Goal: Task Accomplishment & Management: Manage account settings

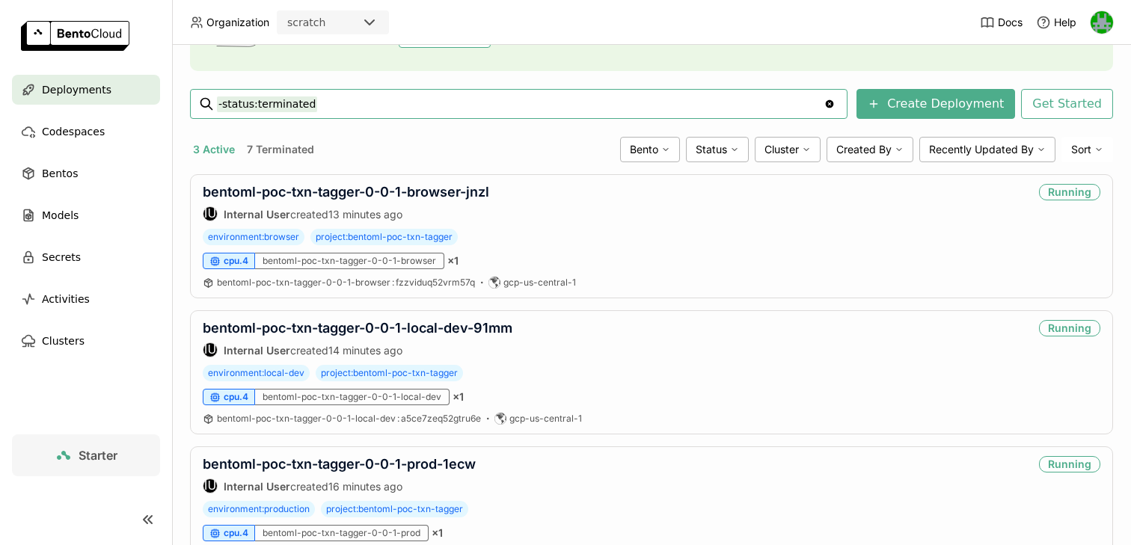
scroll to position [246, 0]
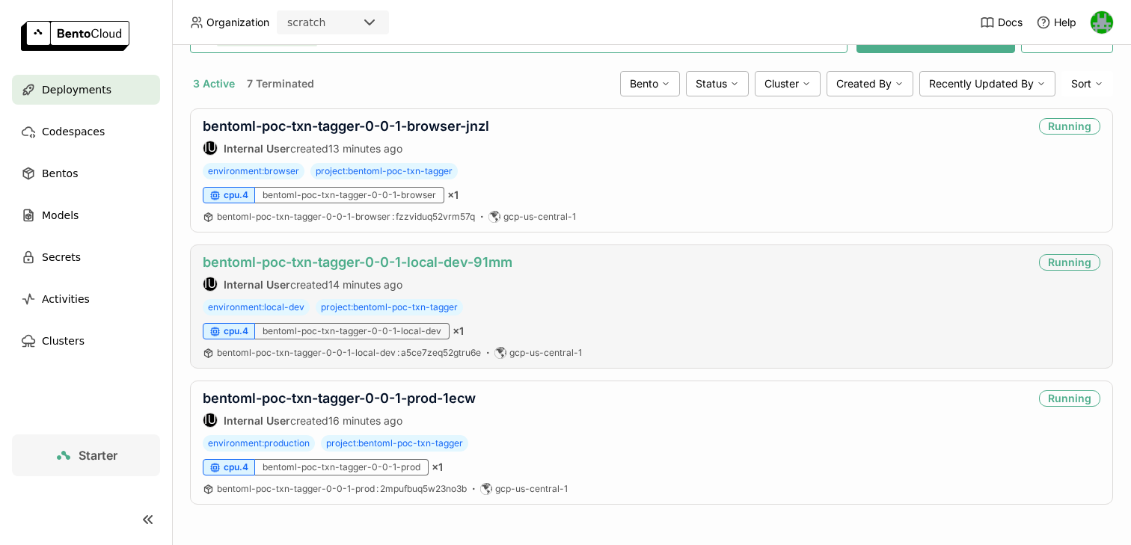
click at [397, 267] on link "bentoml-poc-txn-tagger-0-0-1-local-dev-91mm" at bounding box center [358, 262] width 310 height 16
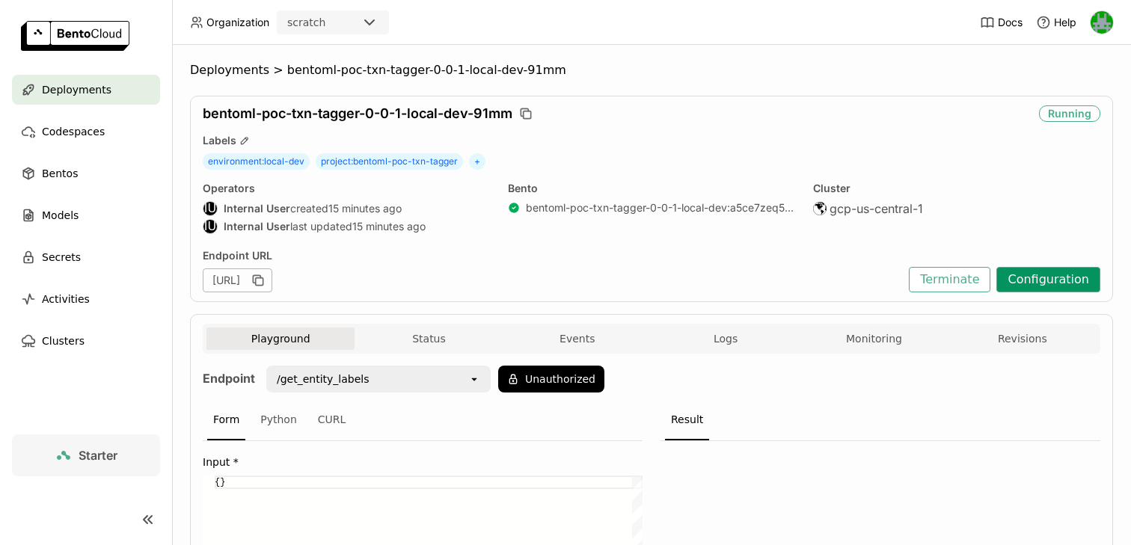
click at [1012, 282] on button "Configuration" at bounding box center [1048, 279] width 104 height 25
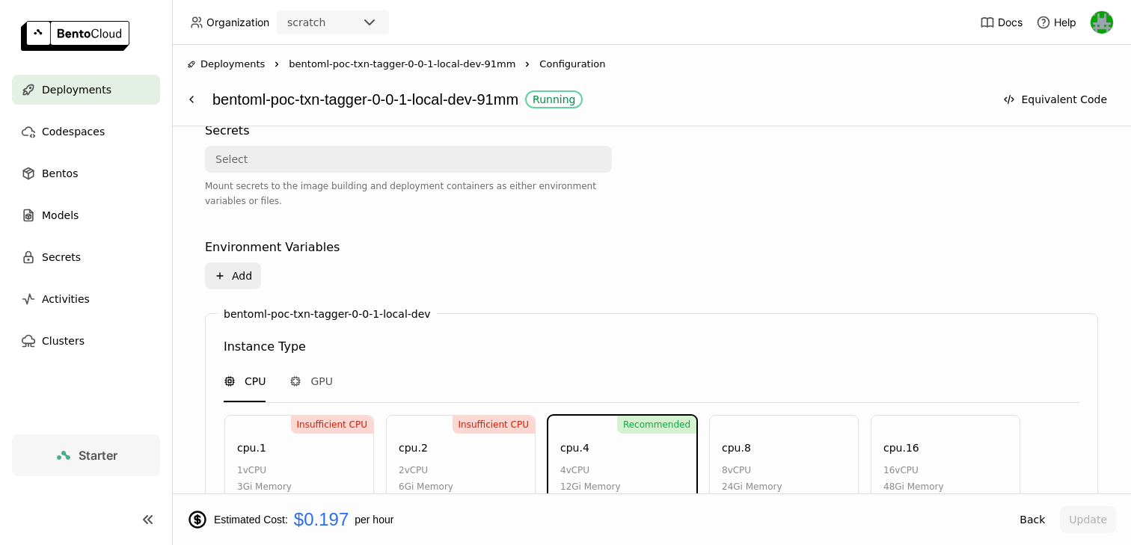
scroll to position [864, 0]
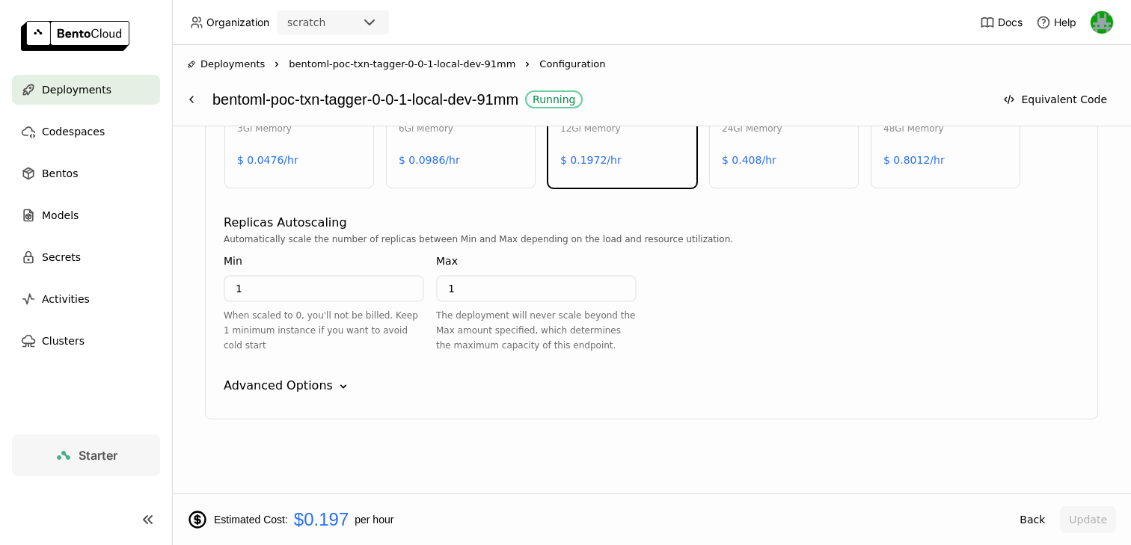
click at [313, 380] on div "Advanced Options" at bounding box center [278, 386] width 109 height 18
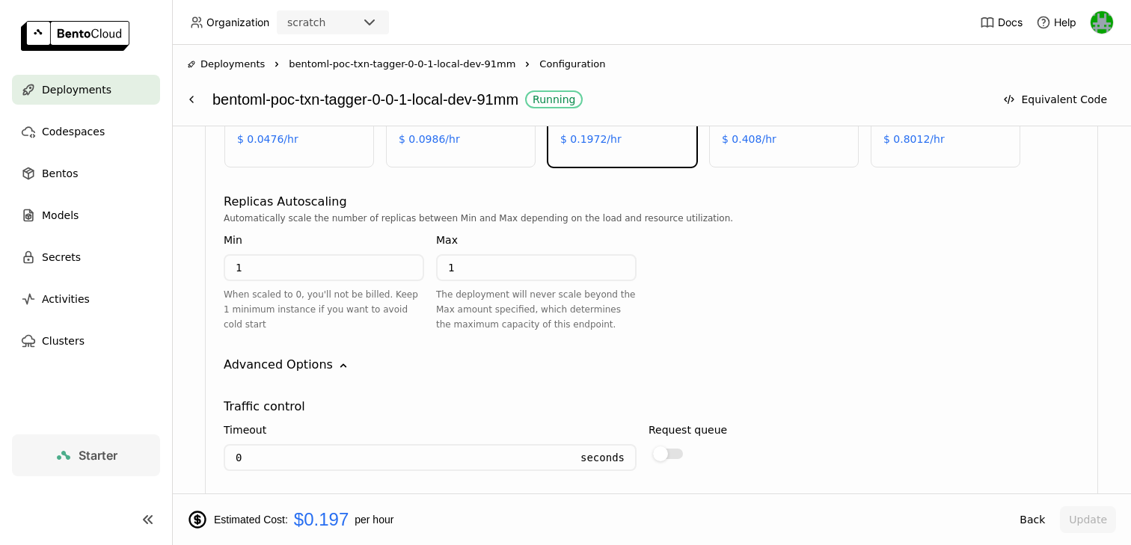
scroll to position [875, 0]
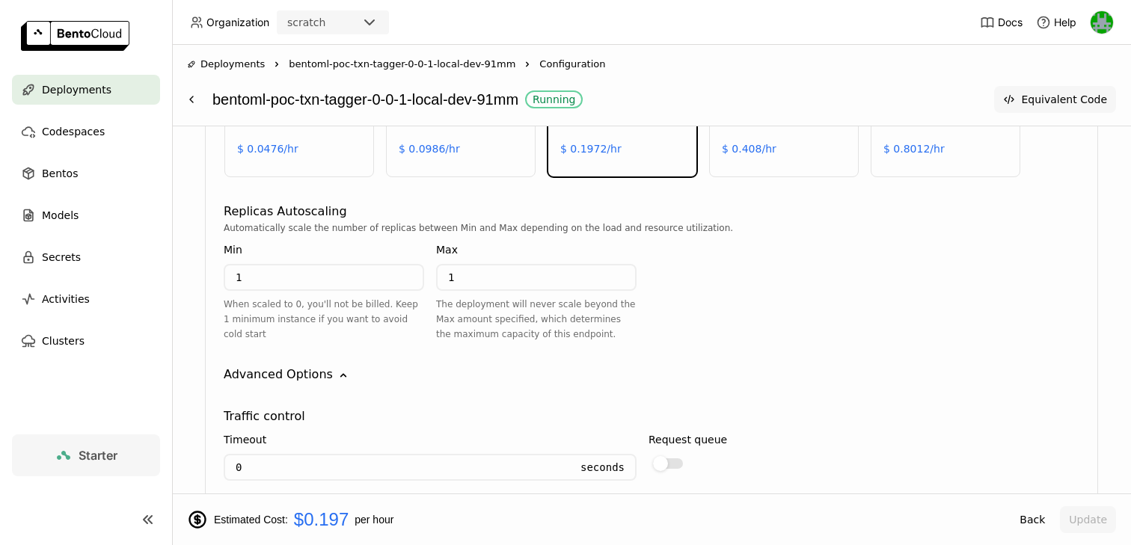
click at [1034, 96] on button "Equivalent Code" at bounding box center [1055, 99] width 122 height 27
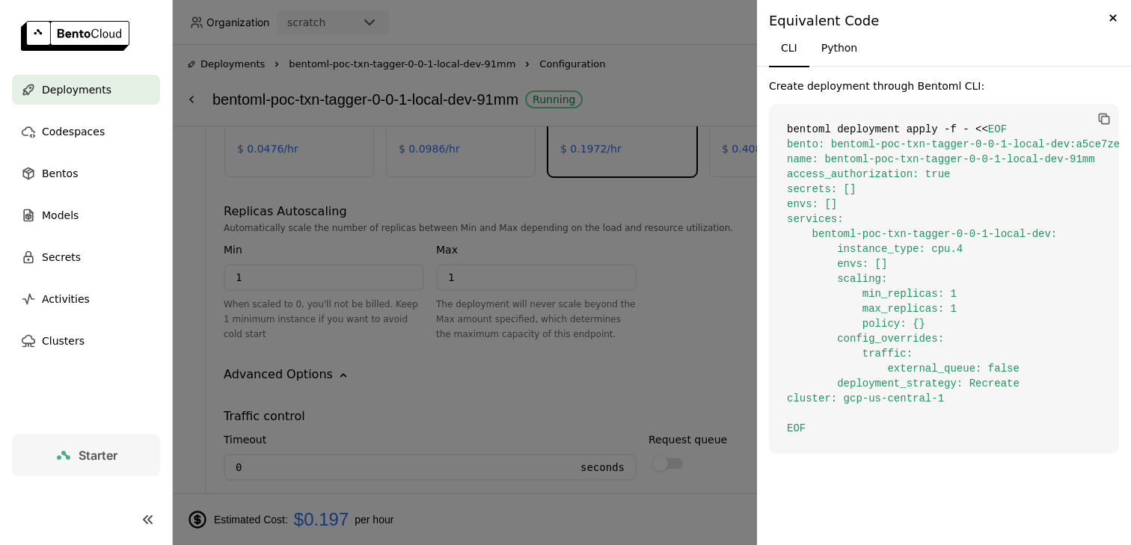
click at [629, 244] on div at bounding box center [565, 272] width 1131 height 545
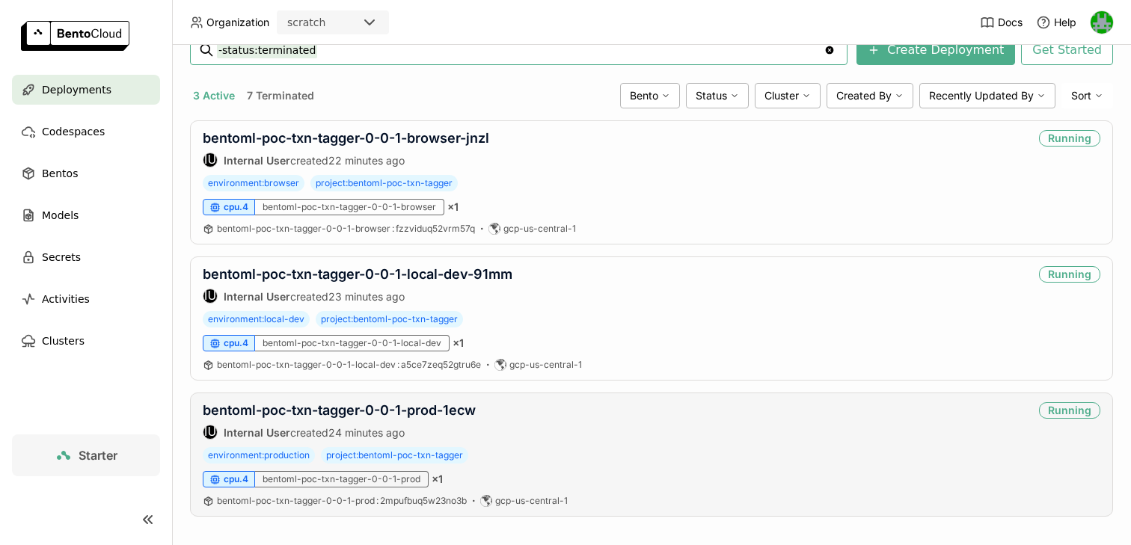
scroll to position [246, 0]
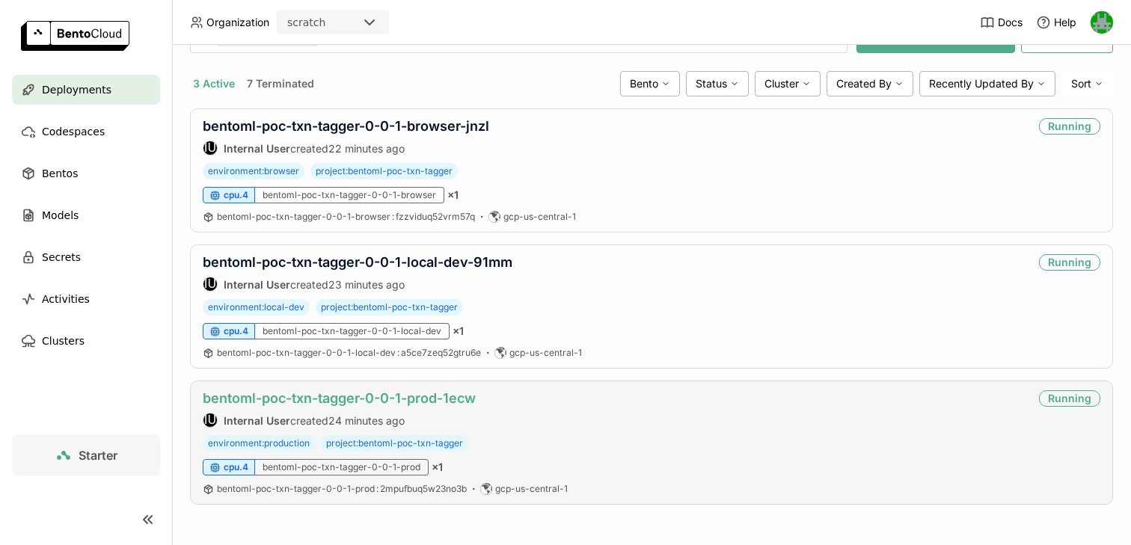
click at [381, 393] on link "bentoml-poc-txn-tagger-0-0-1-prod-1ecw" at bounding box center [339, 398] width 273 height 16
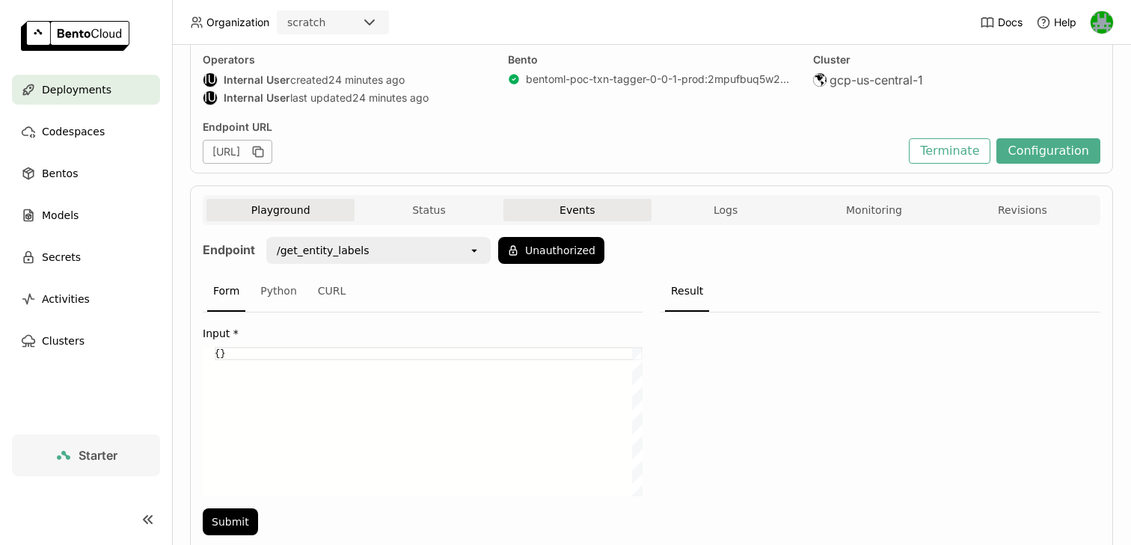
scroll to position [177, 0]
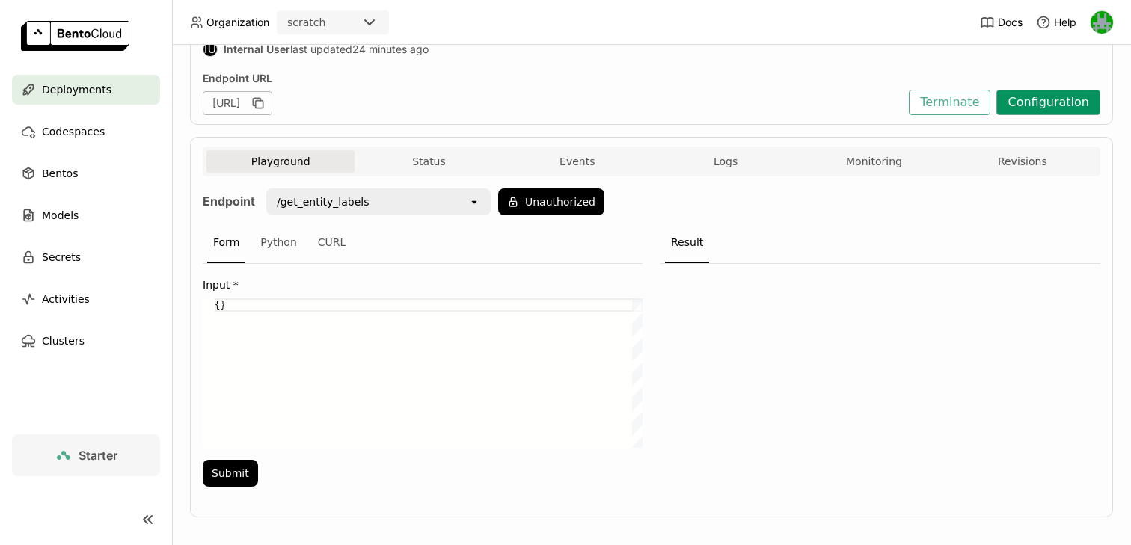
click at [1052, 96] on button "Configuration" at bounding box center [1048, 102] width 104 height 25
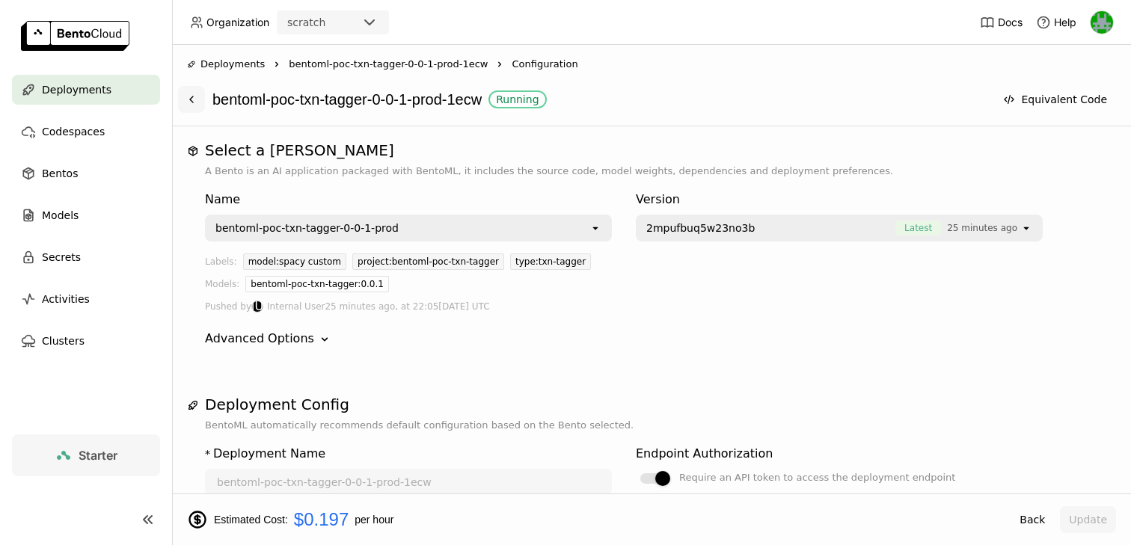
click at [197, 102] on icon at bounding box center [191, 99] width 12 height 12
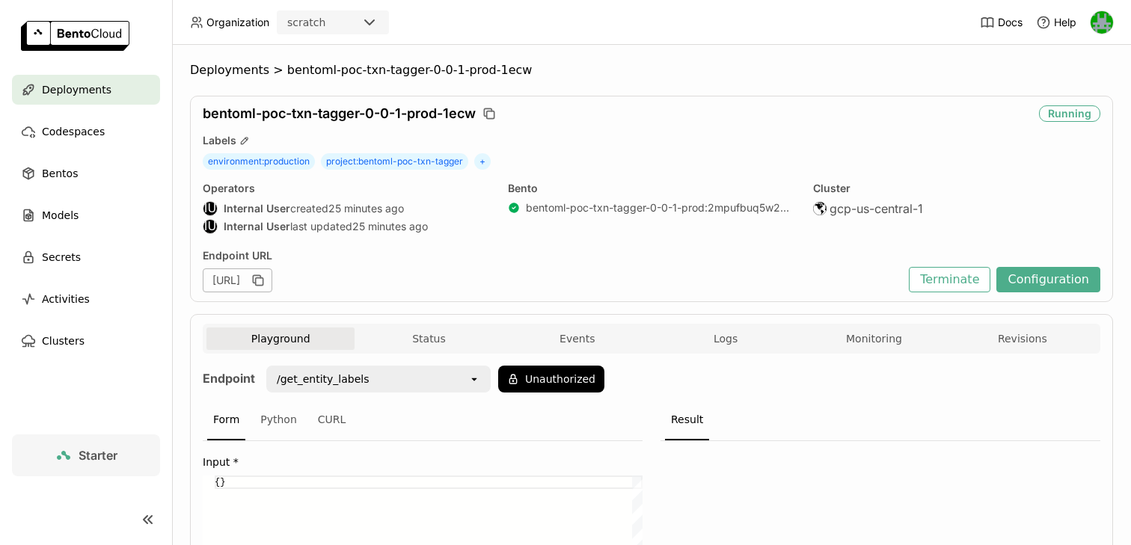
click at [263, 285] on icon "button" at bounding box center [259, 281] width 7 height 7
drag, startPoint x: 524, startPoint y: 209, endPoint x: 584, endPoint y: 204, distance: 60.7
click at [584, 204] on div "bentoml-poc-txn-tagger-0-0-1-prod : 2mpufbuq5w23no3b" at bounding box center [651, 207] width 287 height 13
drag, startPoint x: 440, startPoint y: 114, endPoint x: 201, endPoint y: 112, distance: 238.6
click at [201, 112] on div "bentoml-poc-txn-tagger-0-0-1-prod-1ecw Running Labels environment : production …" at bounding box center [651, 199] width 923 height 206
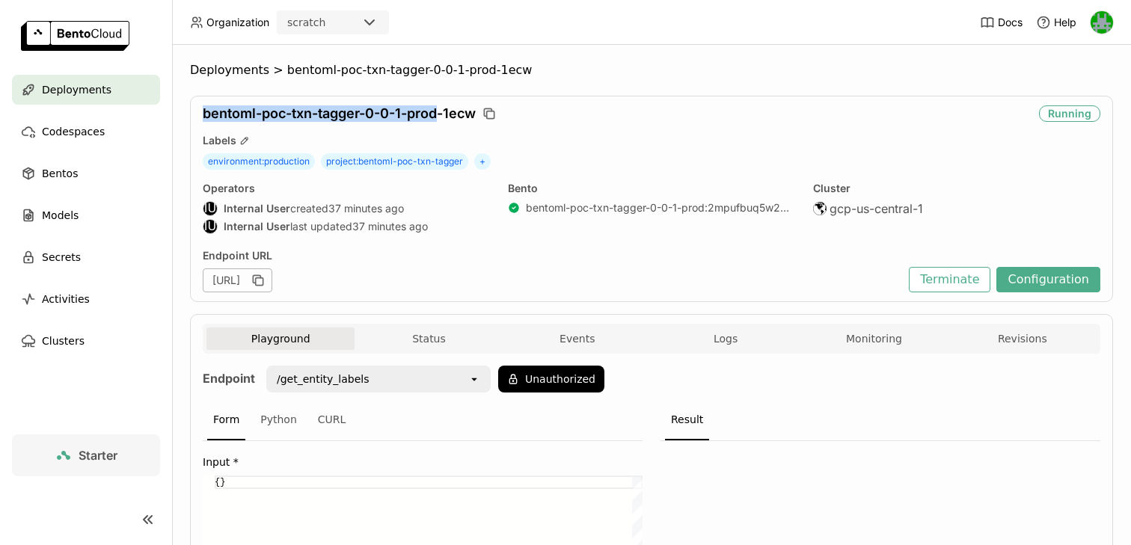
copy span "bentoml-poc-txn-tagger-0-0-1-prod"
click at [493, 111] on icon "button" at bounding box center [490, 114] width 7 height 7
click at [521, 384] on button "Unauthorized" at bounding box center [551, 379] width 106 height 27
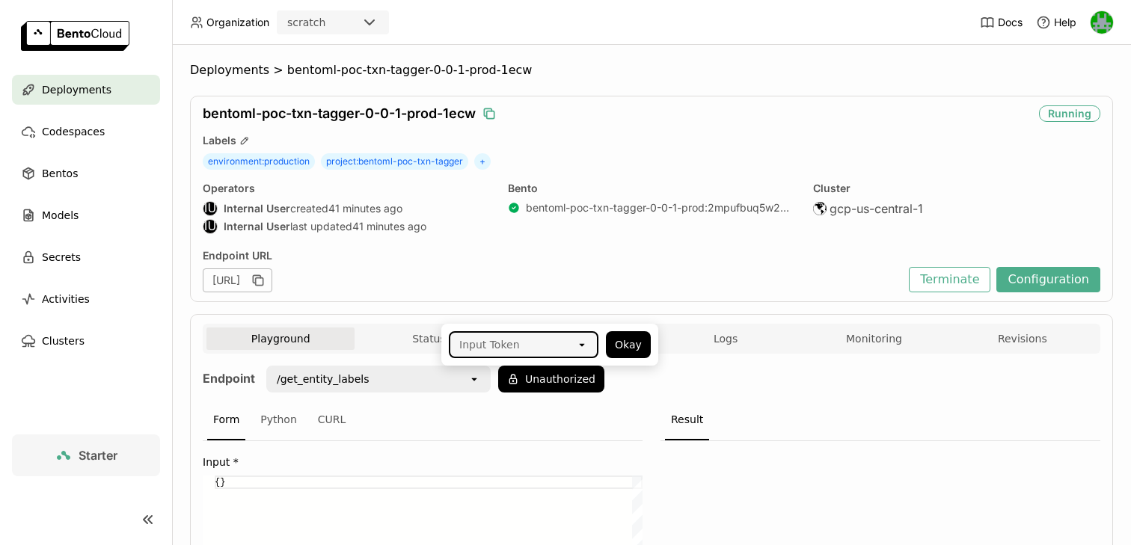
click at [654, 254] on div "Endpoint URL" at bounding box center [552, 255] width 699 height 13
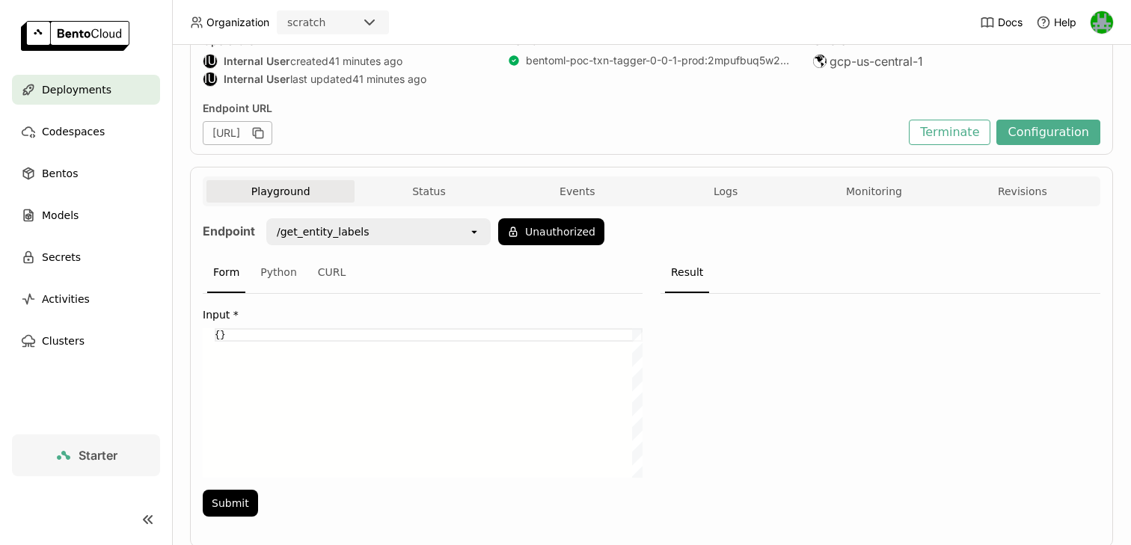
scroll to position [190, 0]
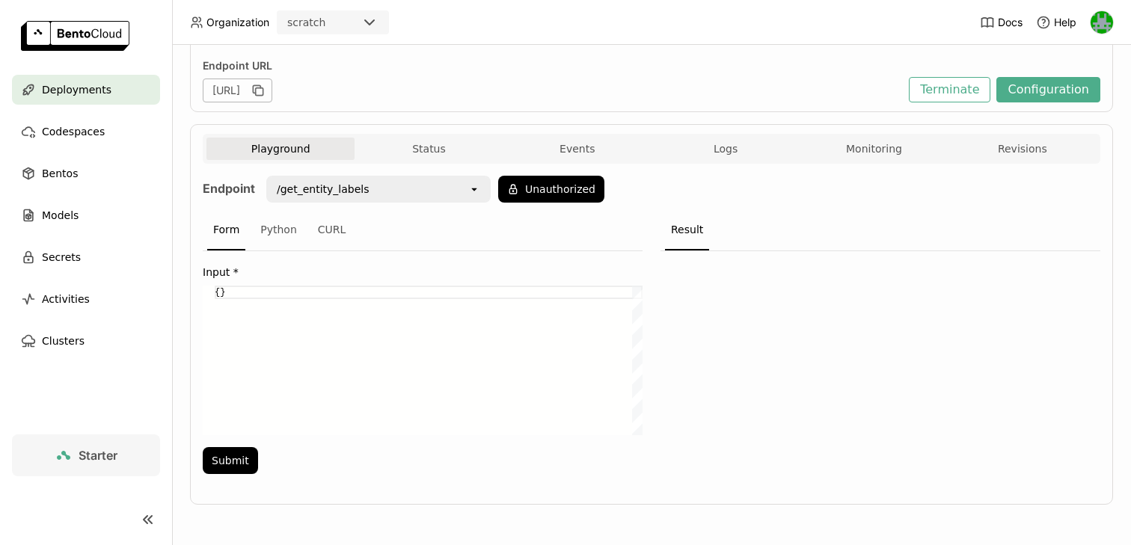
click at [444, 166] on div "Endpoint /get_entity_labels open Unauthorized Form Python CURL Input * {} {} Su…" at bounding box center [652, 329] width 898 height 331
click at [444, 150] on button "Status" at bounding box center [429, 149] width 148 height 22
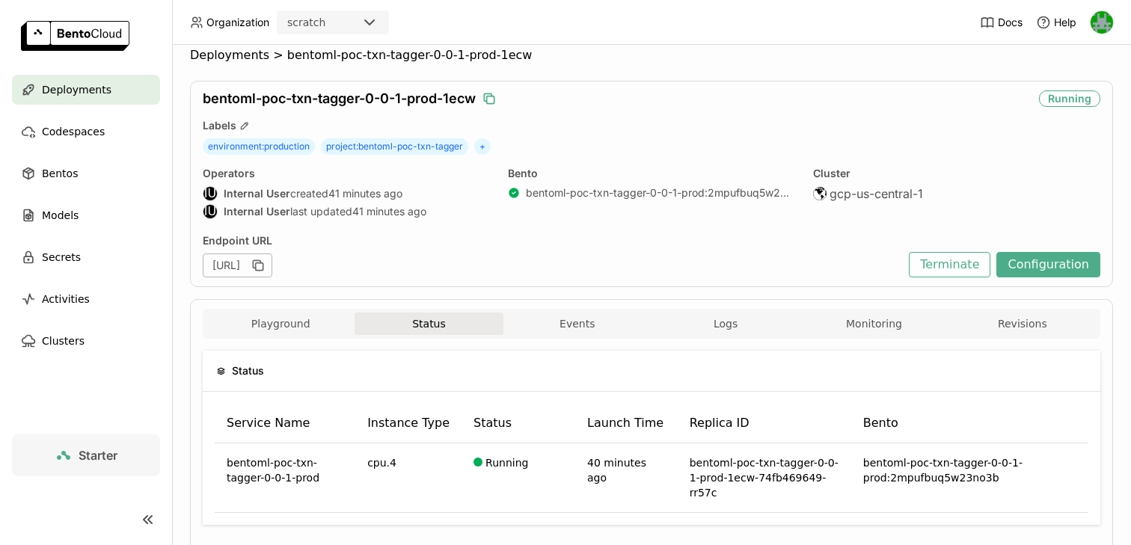
scroll to position [4, 0]
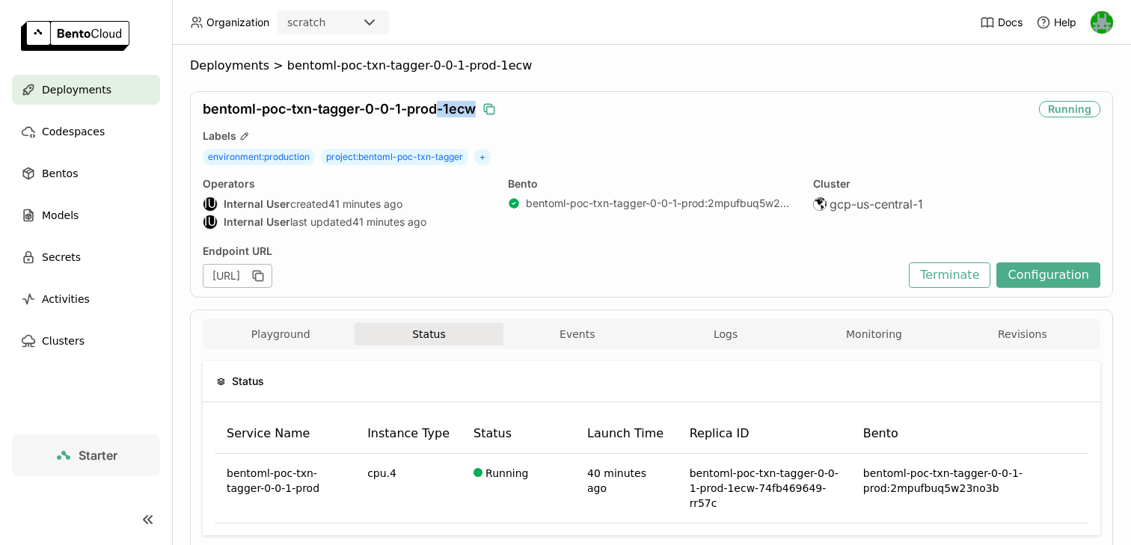
drag, startPoint x: 442, startPoint y: 110, endPoint x: 479, endPoint y: 110, distance: 36.6
click at [479, 110] on div "bentoml-poc-txn-tagger-0-0-1-prod-1ecw" at bounding box center [618, 109] width 830 height 16
copy span "-1ecw"
click at [583, 340] on button "Events" at bounding box center [577, 334] width 148 height 22
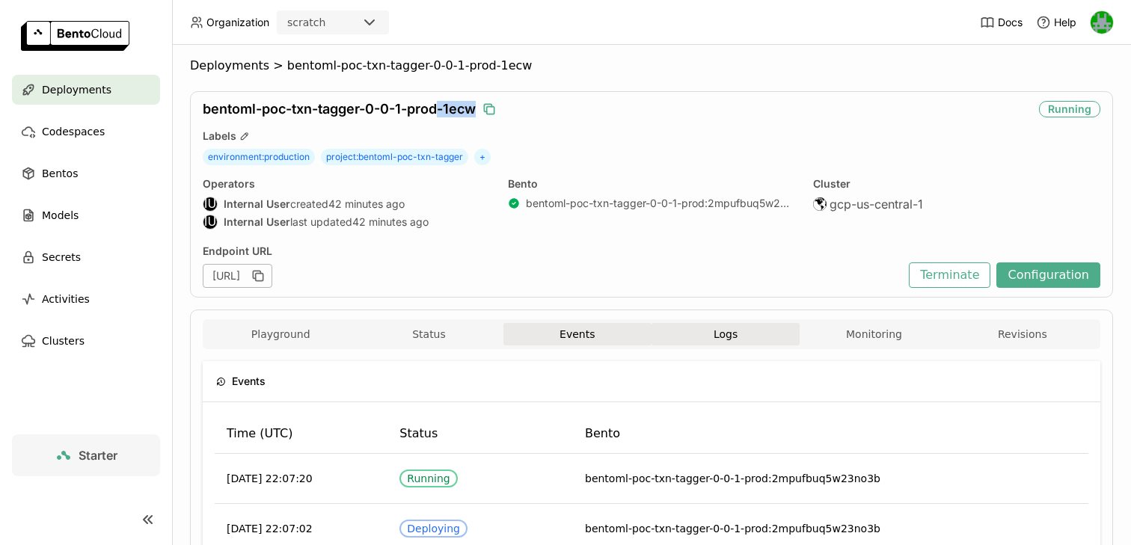
click at [731, 329] on span "Logs" at bounding box center [726, 334] width 24 height 13
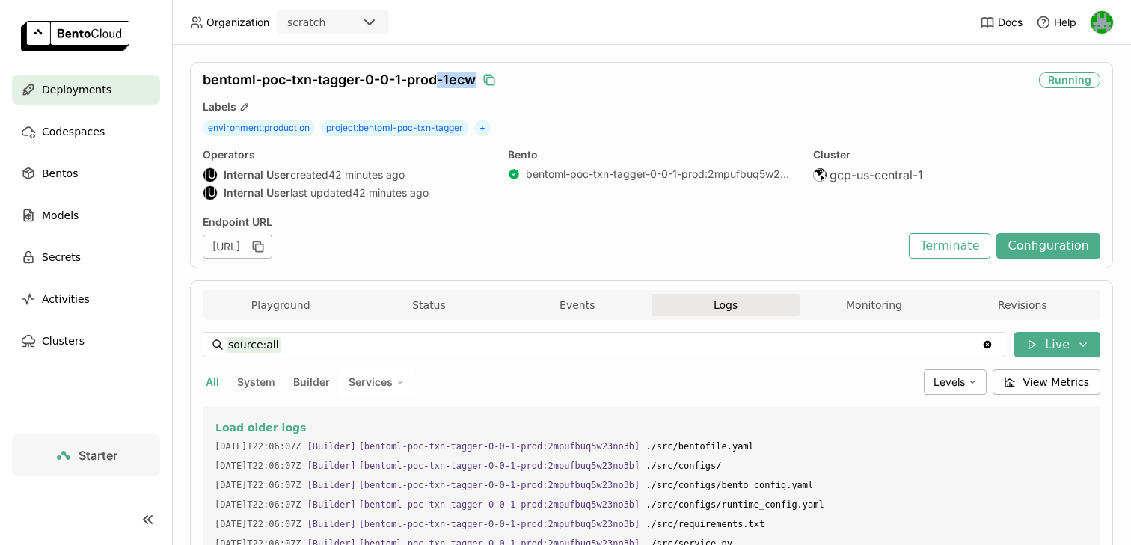
scroll to position [36, 0]
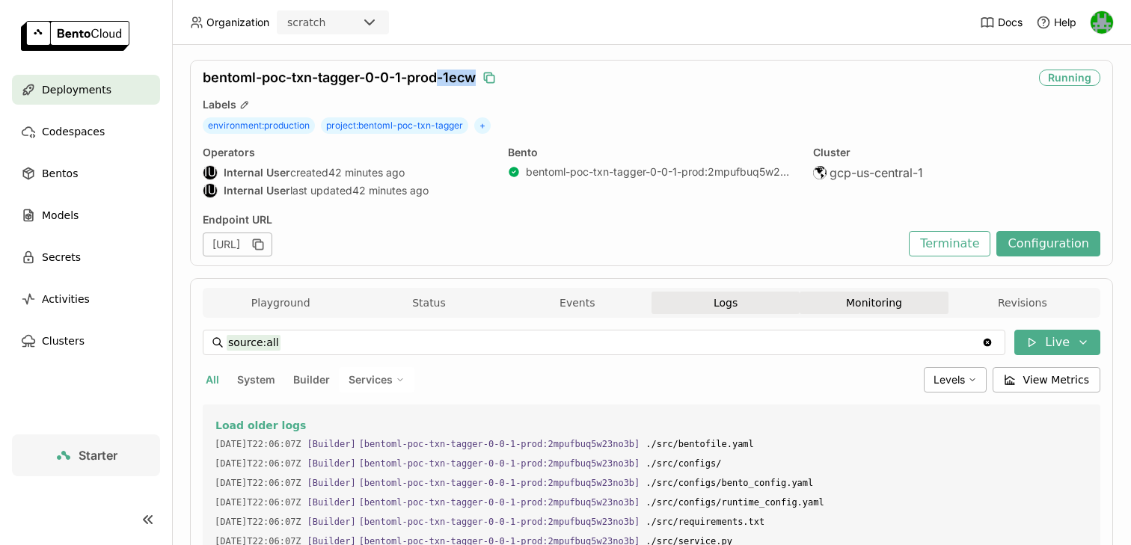
click at [850, 307] on button "Monitoring" at bounding box center [874, 303] width 148 height 22
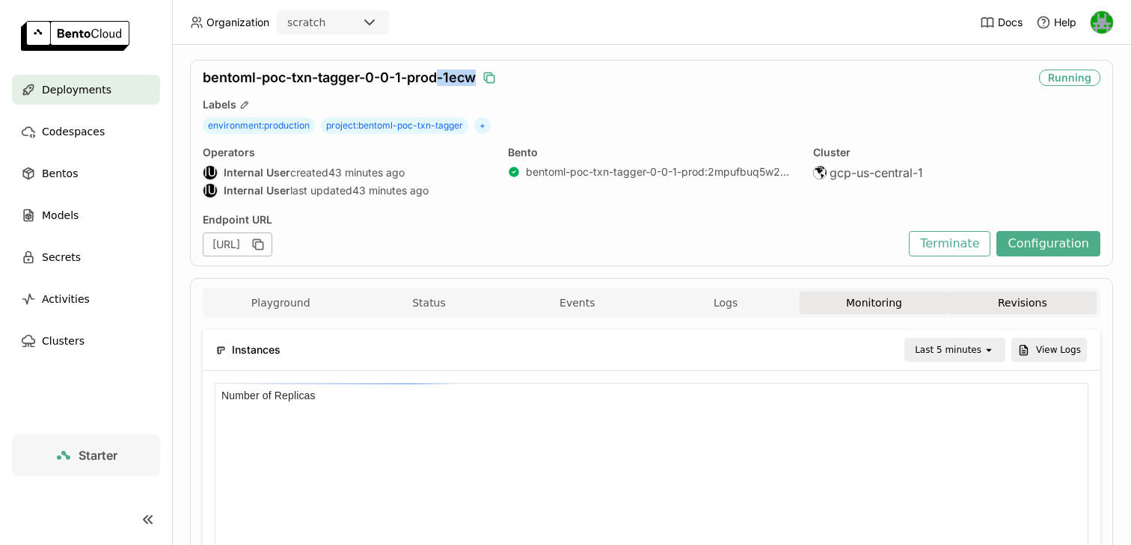
click at [977, 292] on button "Revisions" at bounding box center [1022, 303] width 148 height 22
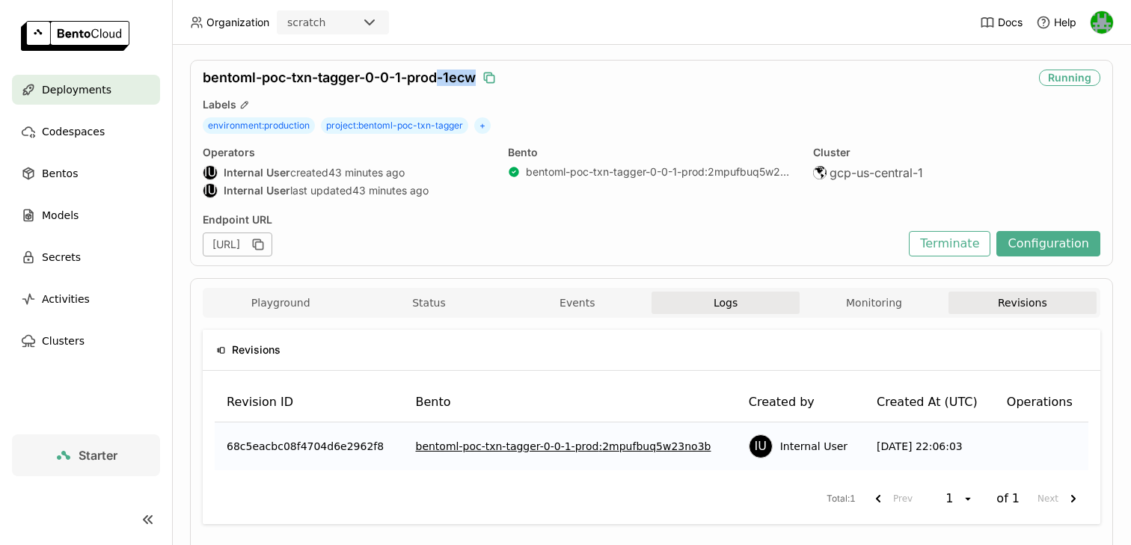
click at [683, 301] on button "Logs" at bounding box center [725, 303] width 148 height 22
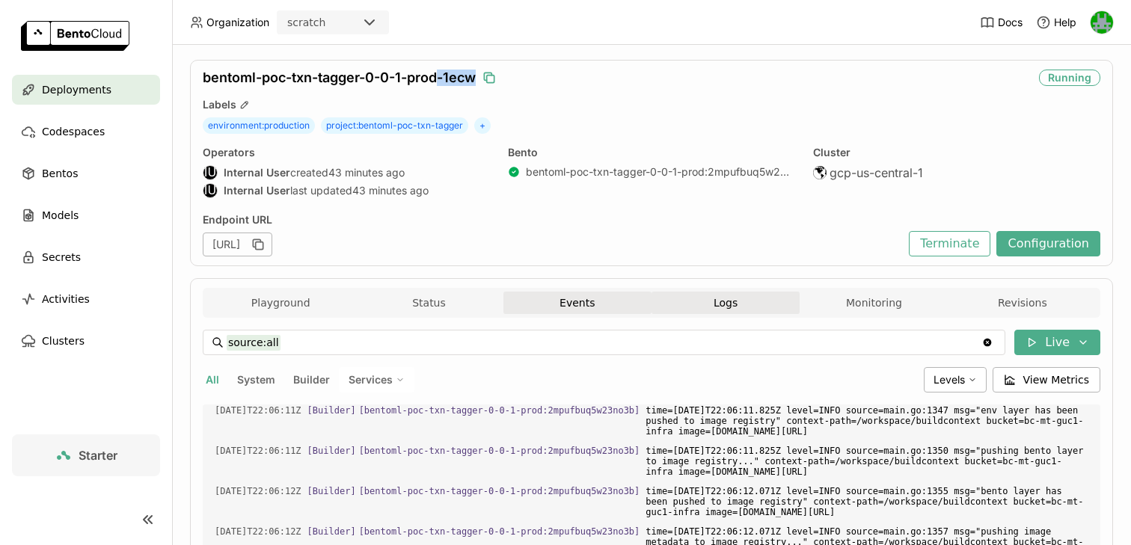
scroll to position [3036, 0]
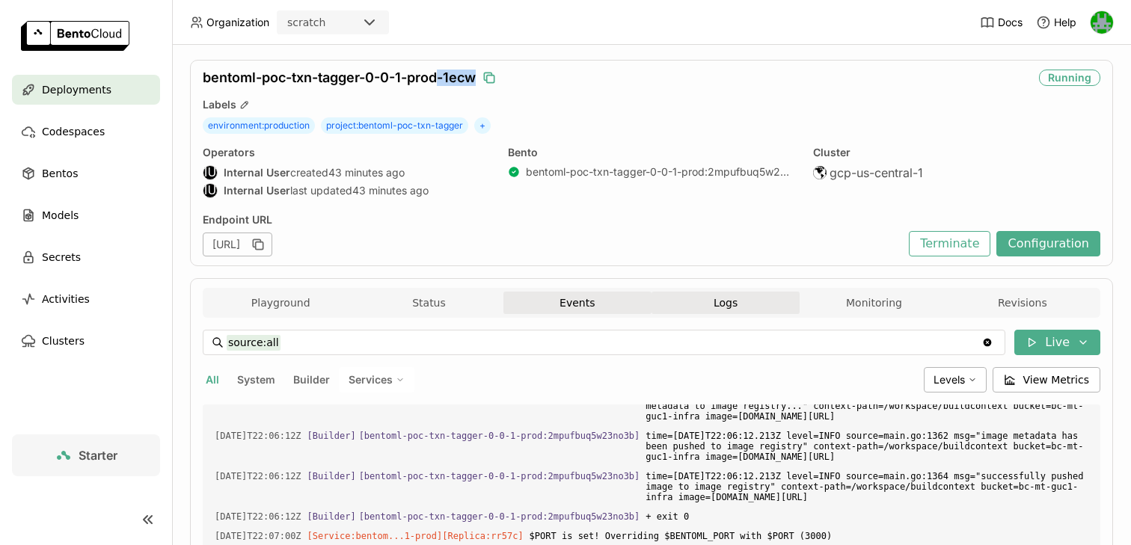
click at [589, 313] on button "Events" at bounding box center [577, 303] width 148 height 22
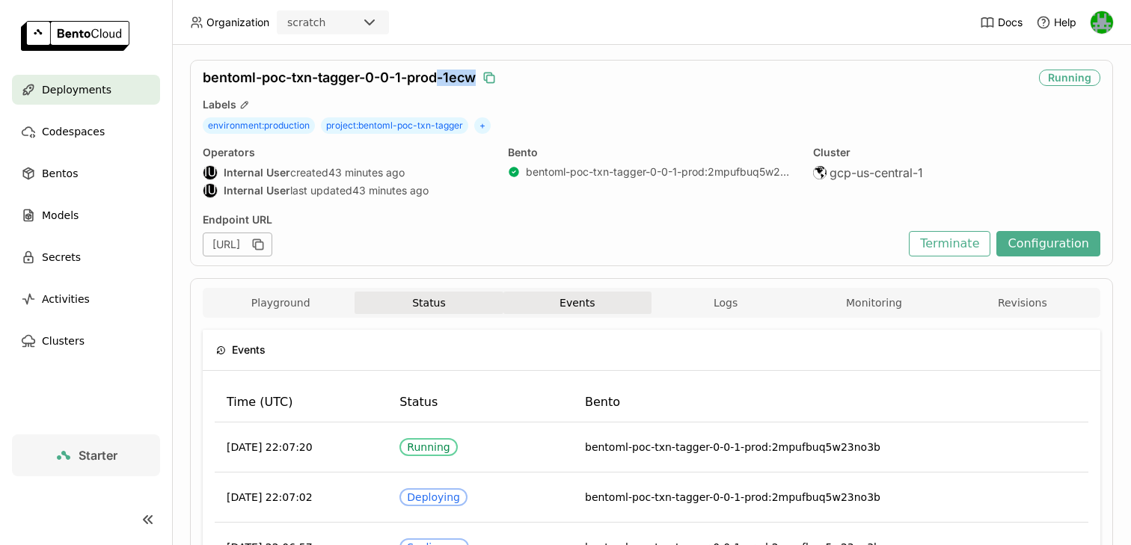
click at [472, 304] on button "Status" at bounding box center [429, 303] width 148 height 22
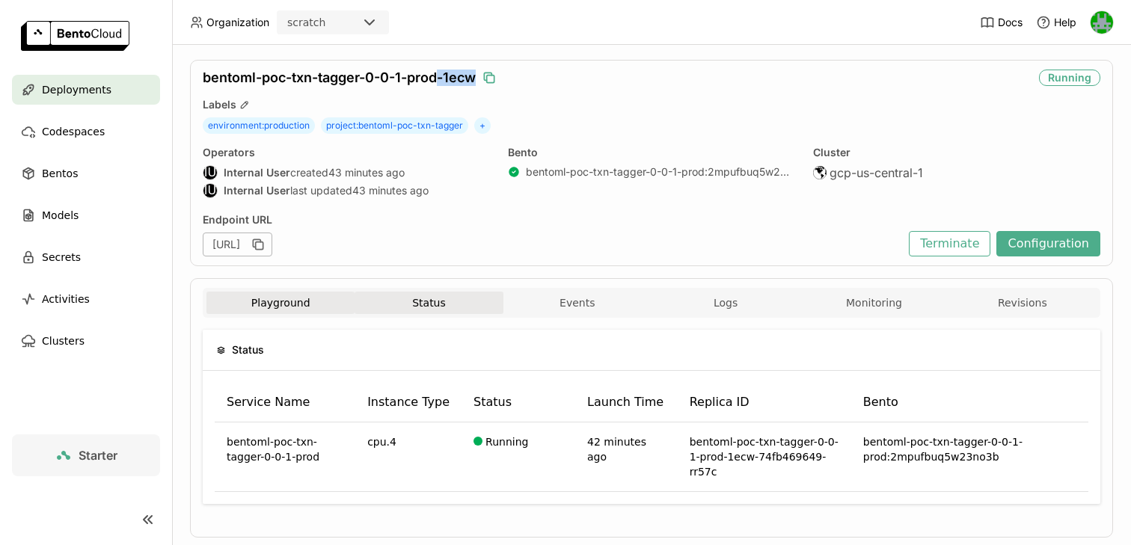
click at [278, 301] on button "Playground" at bounding box center [280, 303] width 148 height 22
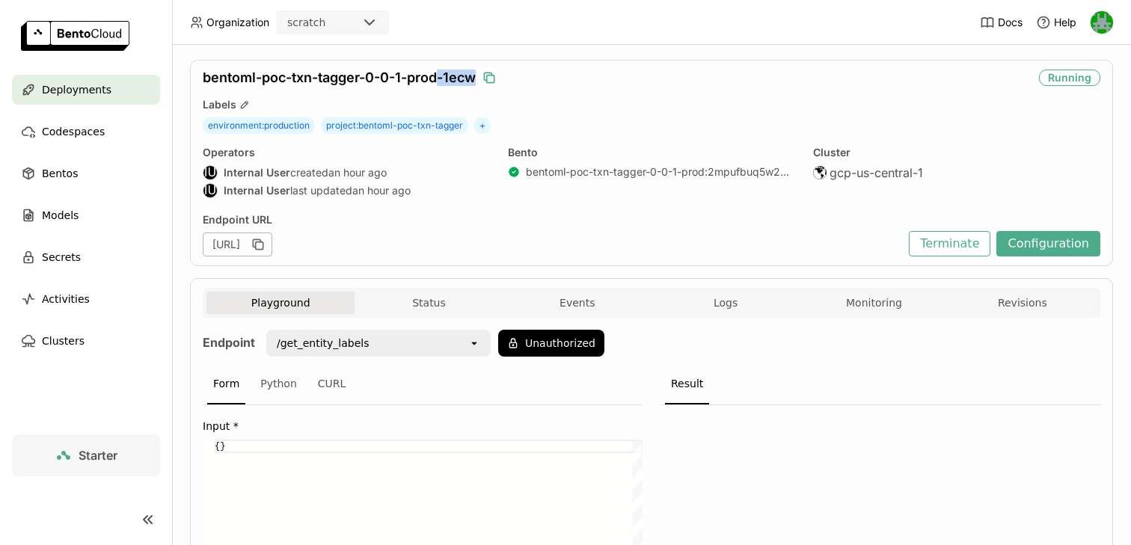
click at [76, 94] on span "Deployments" at bounding box center [77, 90] width 70 height 18
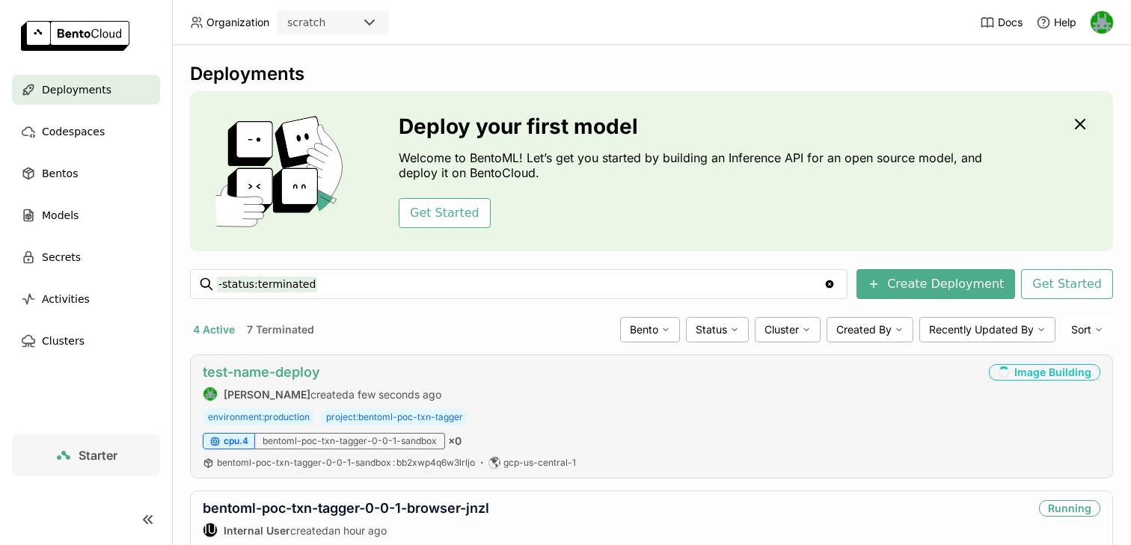
click at [301, 373] on link "test-name-deploy" at bounding box center [261, 372] width 117 height 16
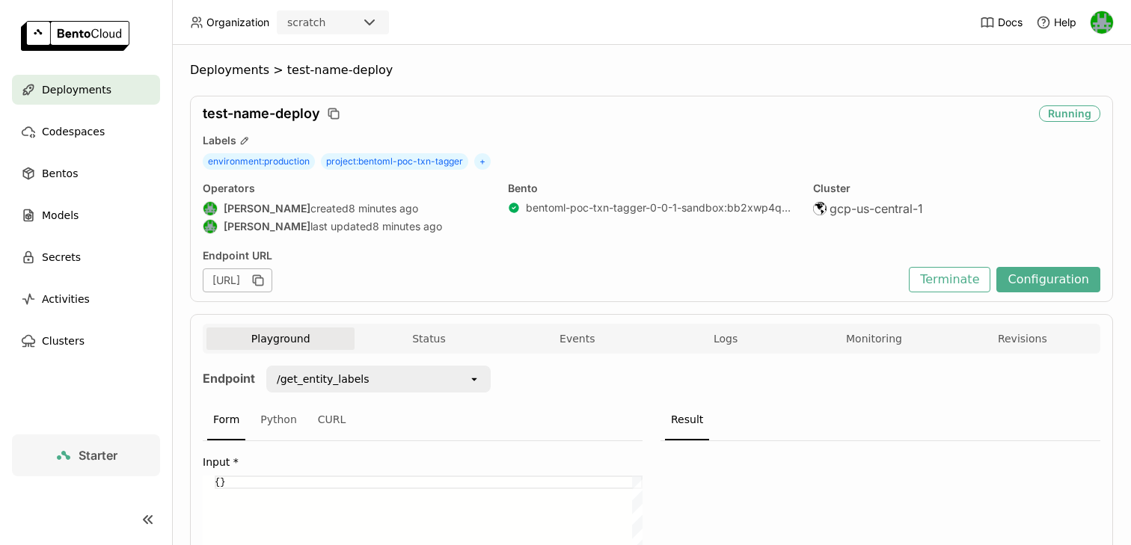
click at [921, 269] on div "Endpoint URL https://test-name-deploy-18ac2669.mt-guc1.bentoml.ai Terminate Con…" at bounding box center [652, 270] width 898 height 43
click at [937, 272] on button "Terminate" at bounding box center [950, 279] width 82 height 25
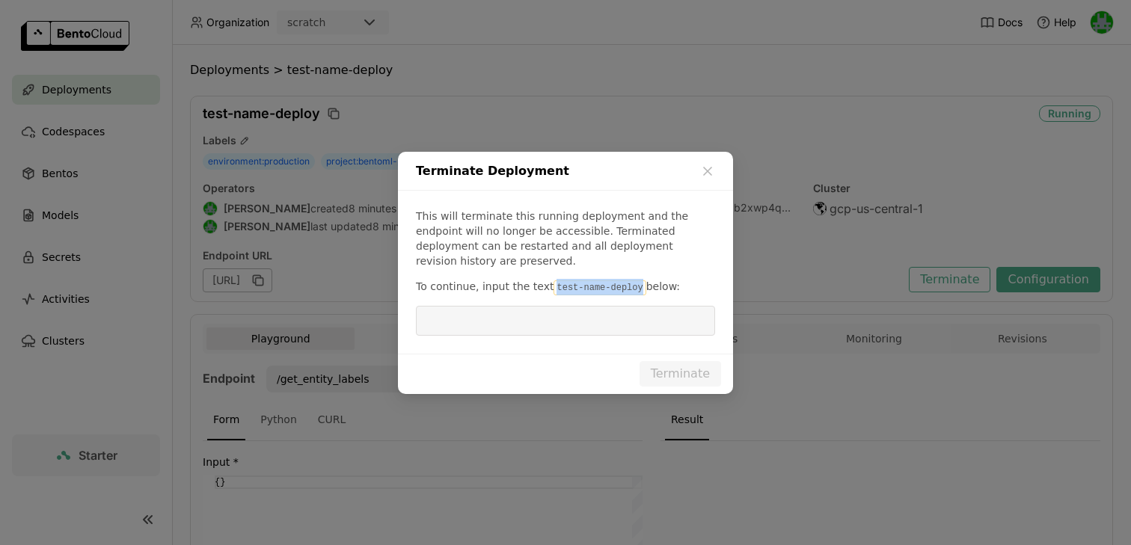
drag, startPoint x: 549, startPoint y: 276, endPoint x: 633, endPoint y: 278, distance: 83.8
click at [633, 280] on code "test-name-deploy" at bounding box center [599, 287] width 92 height 15
copy code "test-name-deploy"
click at [608, 319] on input "dialog" at bounding box center [565, 321] width 281 height 28
paste input "test-name-deploy"
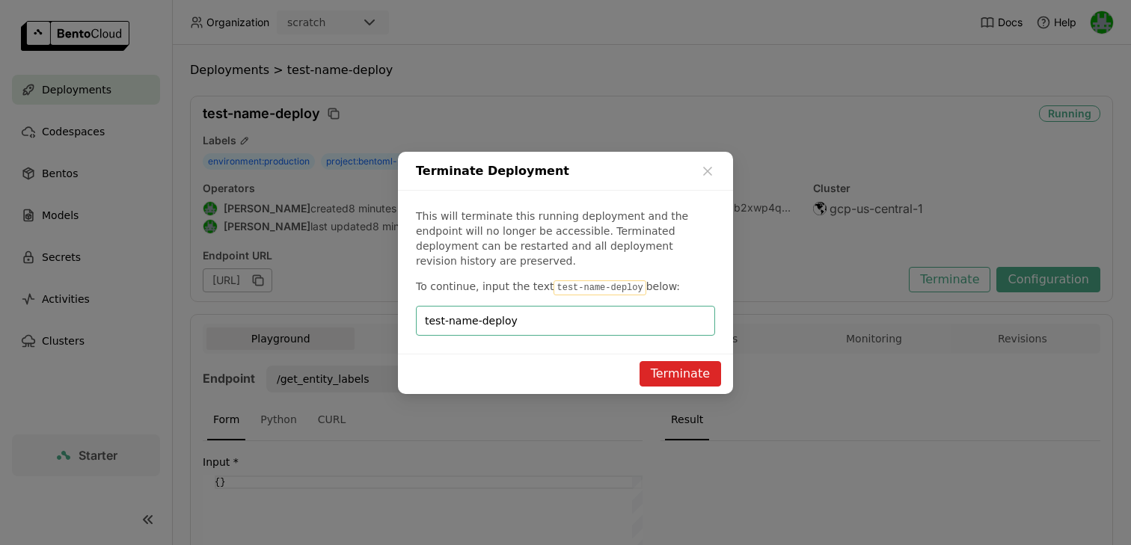
type input "test-name-deploy"
click at [670, 366] on button "Terminate" at bounding box center [680, 373] width 82 height 25
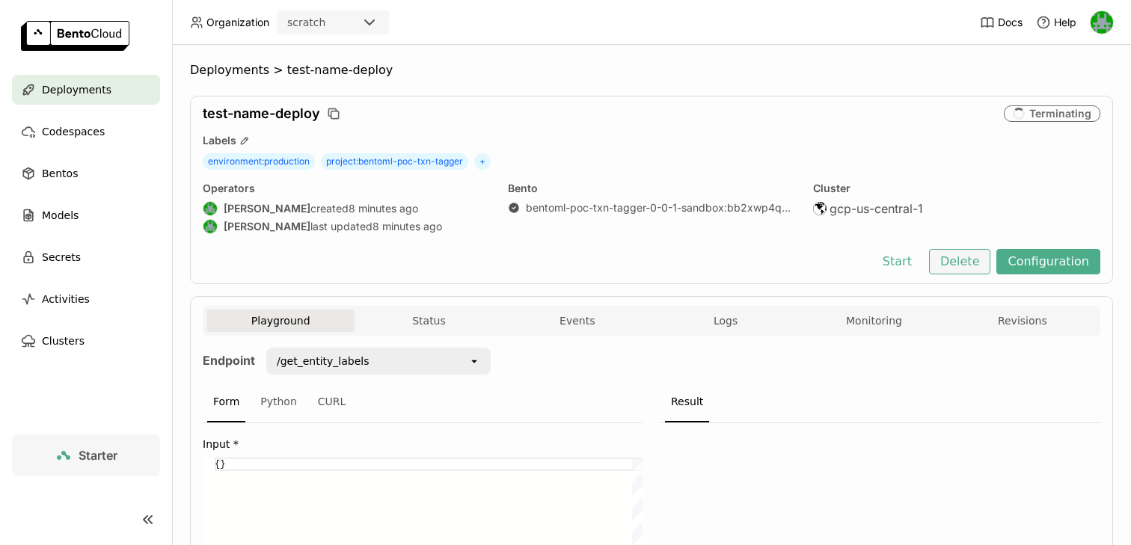
click at [977, 264] on button "Delete" at bounding box center [960, 261] width 62 height 25
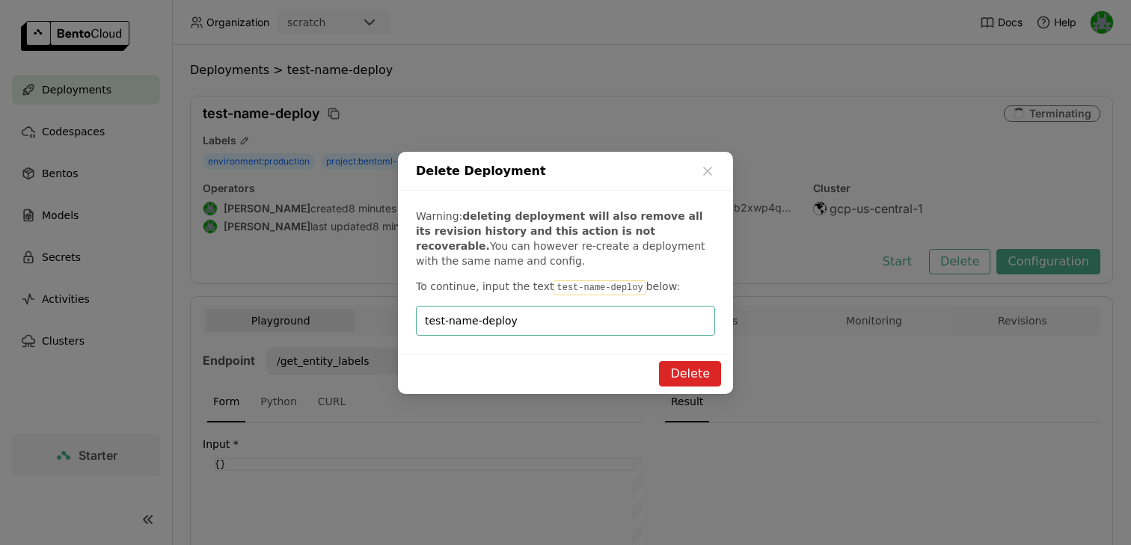
type input "test-name-deploy"
click at [684, 373] on button "Delete" at bounding box center [690, 373] width 62 height 25
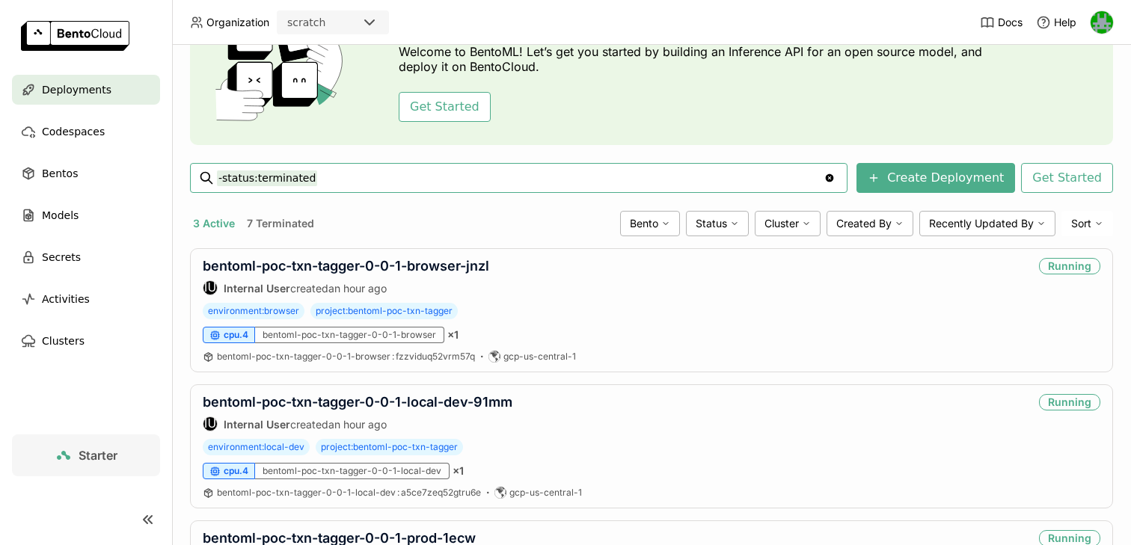
scroll to position [171, 0]
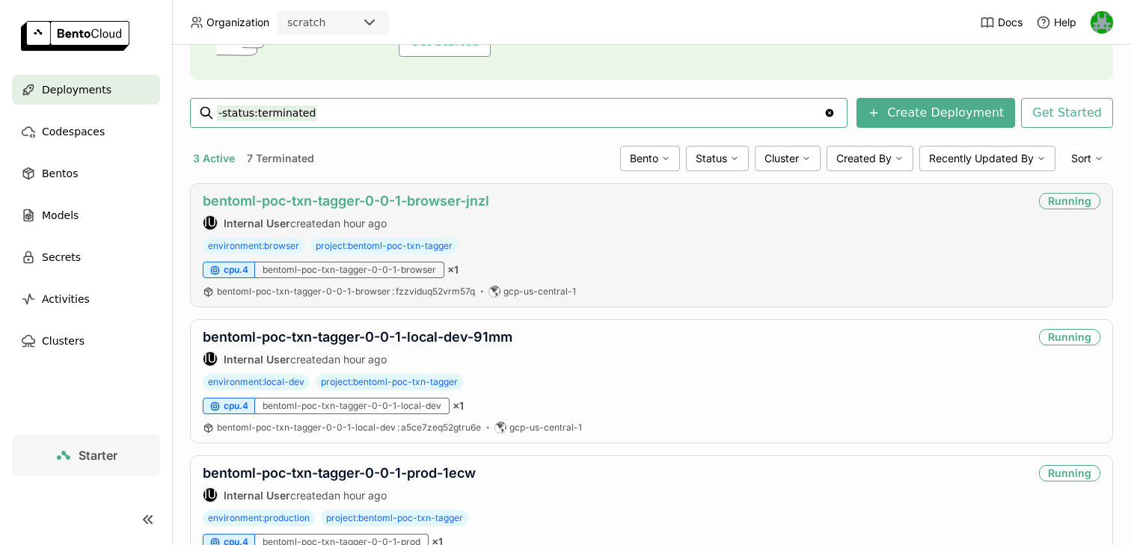
click at [390, 201] on link "bentoml-poc-txn-tagger-0-0-1-browser-jnzl" at bounding box center [346, 201] width 286 height 16
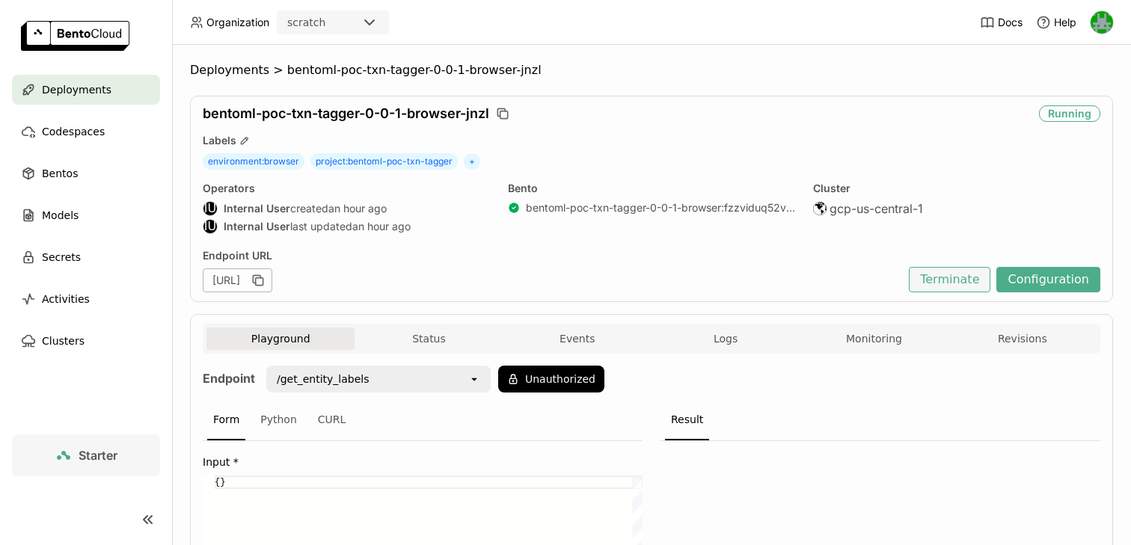
click at [948, 285] on button "Terminate" at bounding box center [950, 279] width 82 height 25
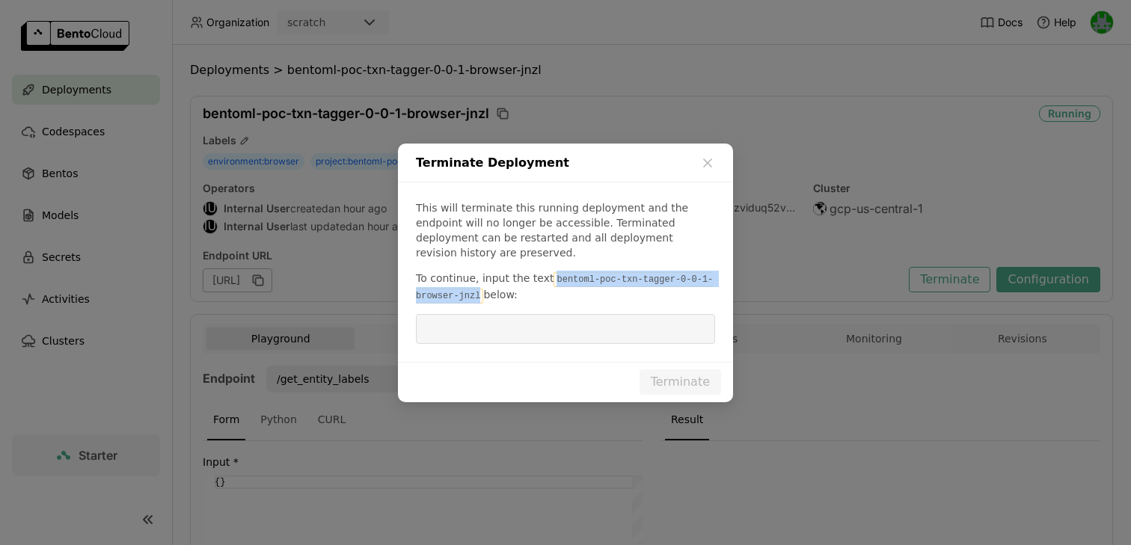
drag, startPoint x: 550, startPoint y: 272, endPoint x: 481, endPoint y: 286, distance: 70.3
click at [481, 286] on code "bentoml-poc-txn-tagger-0-0-1-browser-jnzl" at bounding box center [564, 287] width 297 height 31
copy code "bentoml-poc-txn-tagger-0-0-1-browser-jnzl"
click at [488, 321] on input "dialog" at bounding box center [565, 329] width 281 height 28
paste input "bentoml-poc-txn-tagger-0-0-1-browser-jnzl"
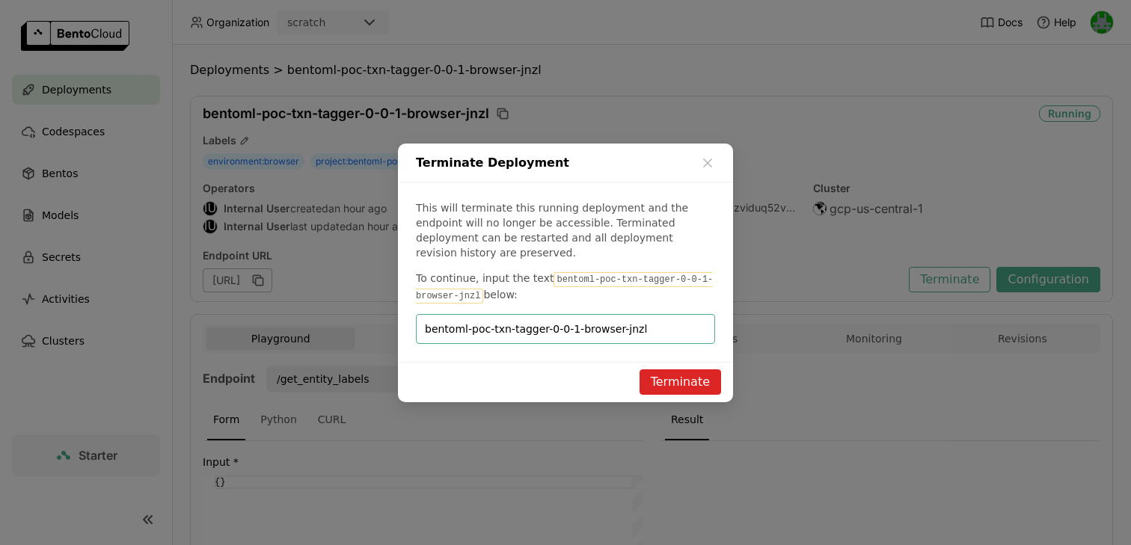
type input "bentoml-poc-txn-tagger-0-0-1-browser-jnzl"
click at [688, 375] on button "Terminate" at bounding box center [680, 381] width 82 height 25
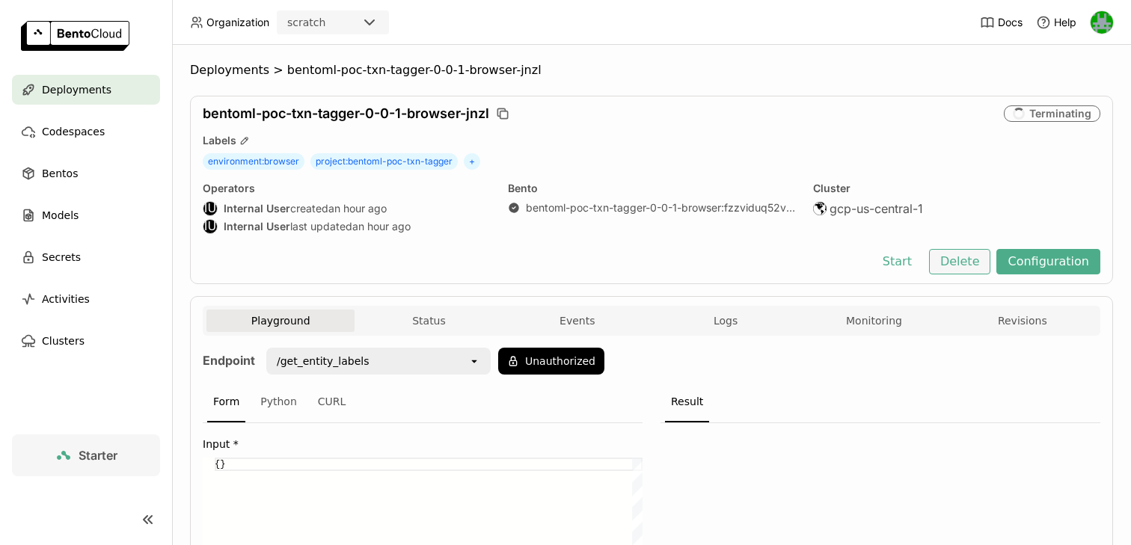
click at [966, 265] on button "Delete" at bounding box center [960, 261] width 62 height 25
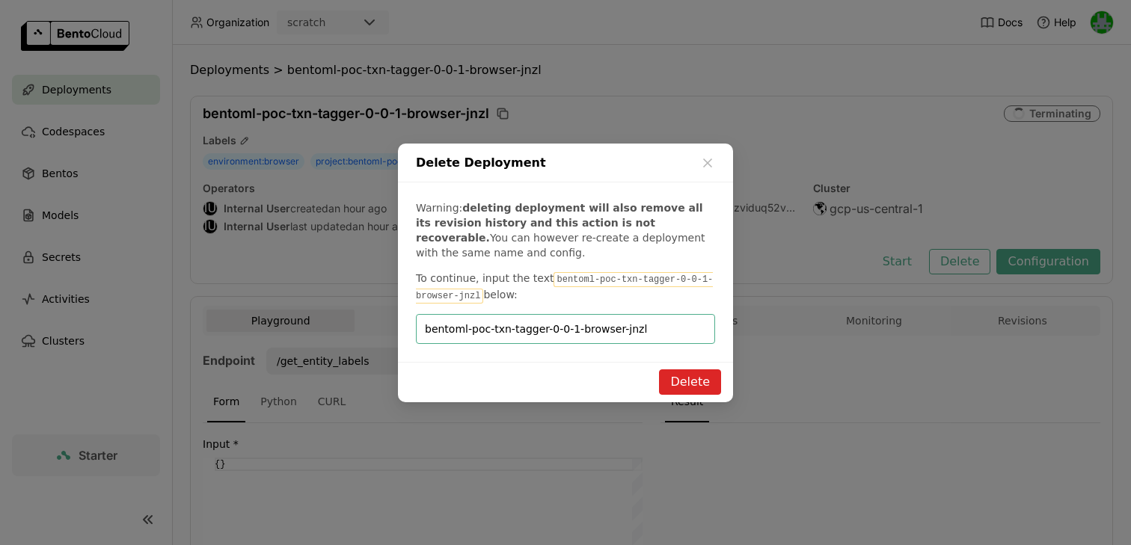
type input "bentoml-poc-txn-tagger-0-0-1-browser-jnzl"
click at [677, 376] on button "Delete" at bounding box center [690, 381] width 62 height 25
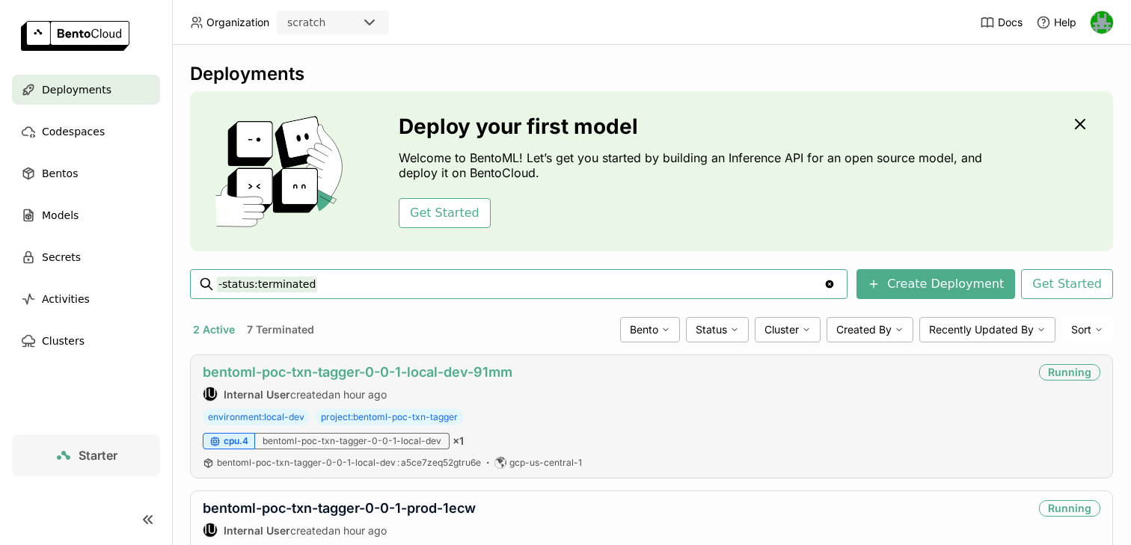
click at [380, 369] on link "bentoml-poc-txn-tagger-0-0-1-local-dev-91mm" at bounding box center [358, 372] width 310 height 16
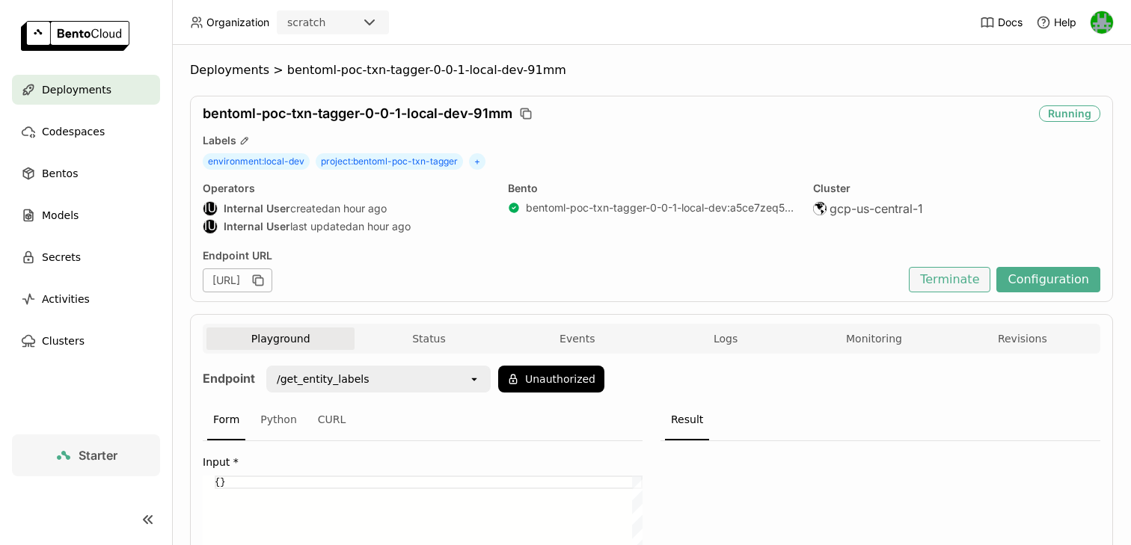
click at [962, 287] on button "Terminate" at bounding box center [950, 279] width 82 height 25
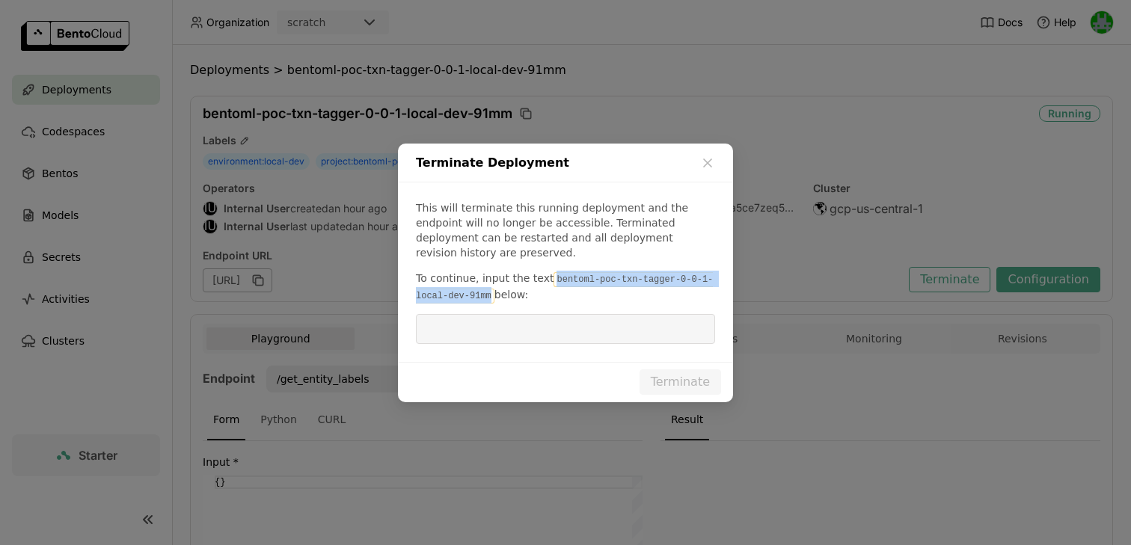
drag, startPoint x: 549, startPoint y: 270, endPoint x: 491, endPoint y: 287, distance: 60.8
click at [491, 287] on code "bentoml-poc-txn-tagger-0-0-1-local-dev-91mm" at bounding box center [564, 287] width 297 height 31
copy code "bentoml-poc-txn-tagger-0-0-1-local-dev-91mm"
click at [497, 315] on input "dialog" at bounding box center [565, 329] width 281 height 28
paste input "bentoml-poc-txn-tagger-0-0-1-local-dev-91mm"
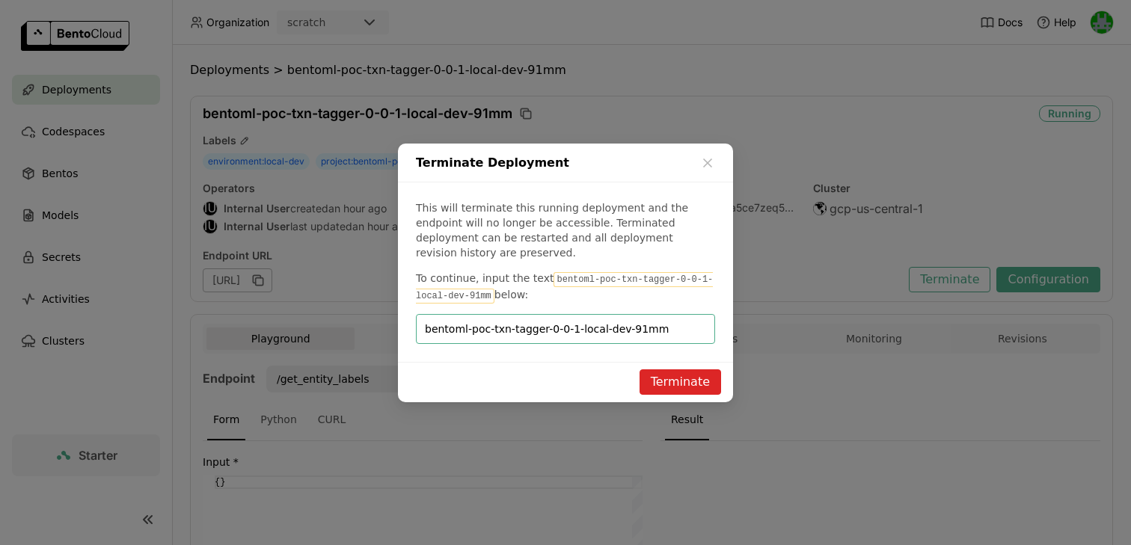
type input "bentoml-poc-txn-tagger-0-0-1-local-dev-91mm"
click at [681, 375] on button "Terminate" at bounding box center [680, 381] width 82 height 25
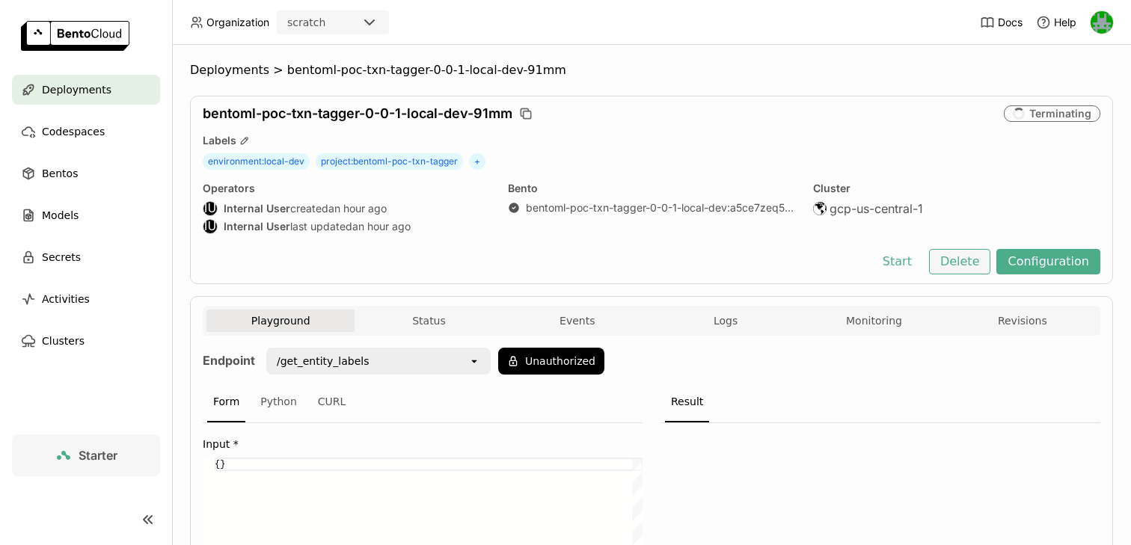
click at [969, 266] on button "Delete" at bounding box center [960, 261] width 62 height 25
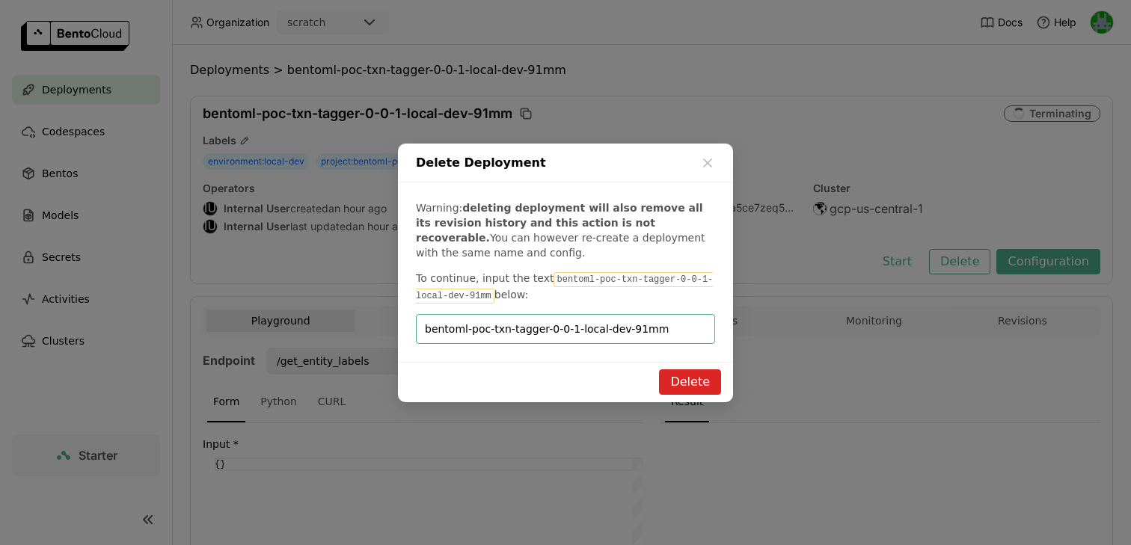
type input "bentoml-poc-txn-tagger-0-0-1-local-dev-91mm"
click at [677, 370] on button "Delete" at bounding box center [690, 381] width 62 height 25
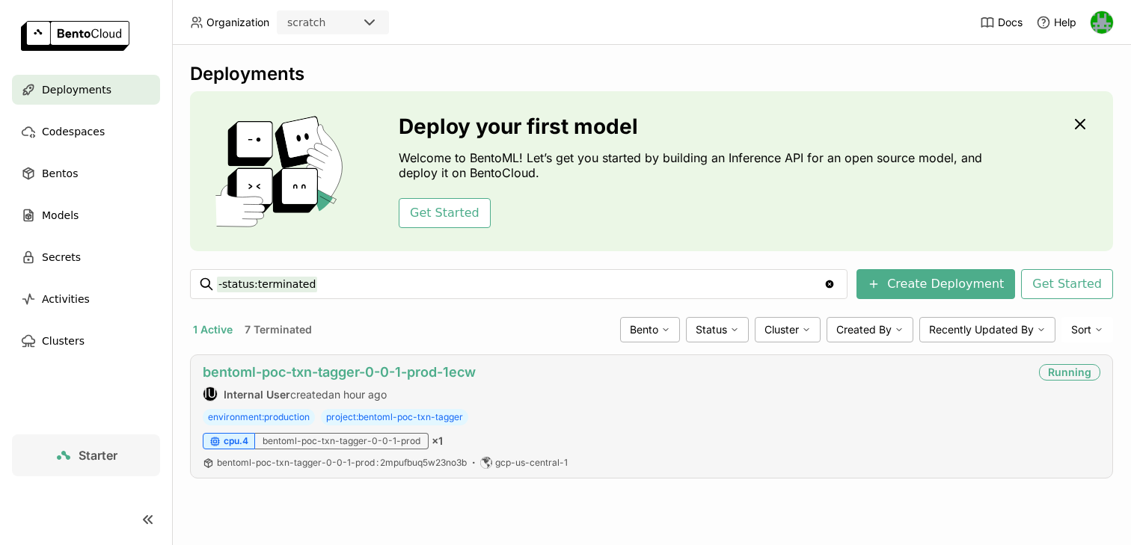
click at [285, 366] on link "bentoml-poc-txn-tagger-0-0-1-prod-1ecw" at bounding box center [339, 372] width 273 height 16
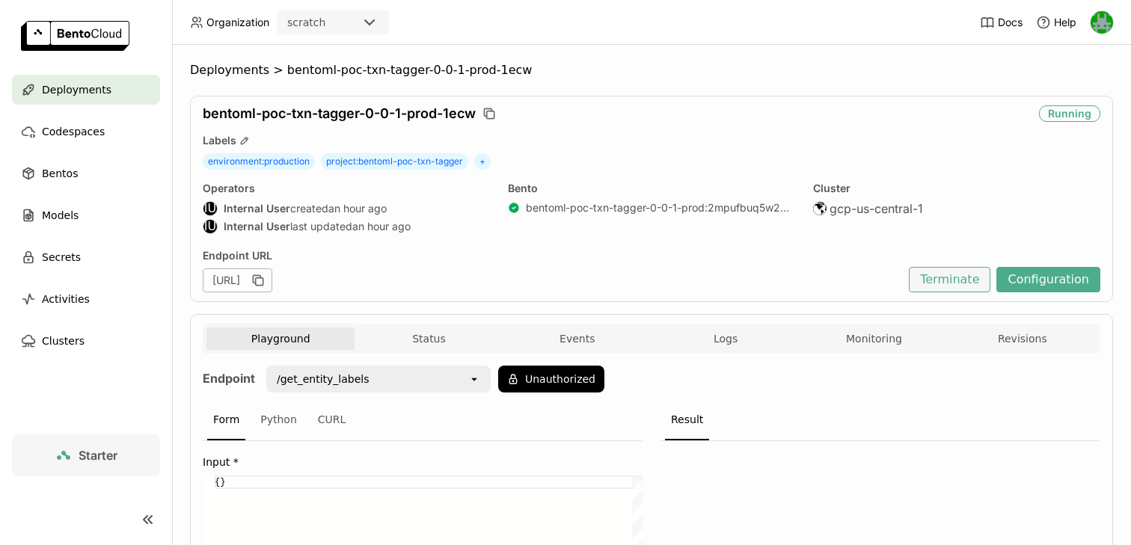
click at [949, 274] on button "Terminate" at bounding box center [950, 279] width 82 height 25
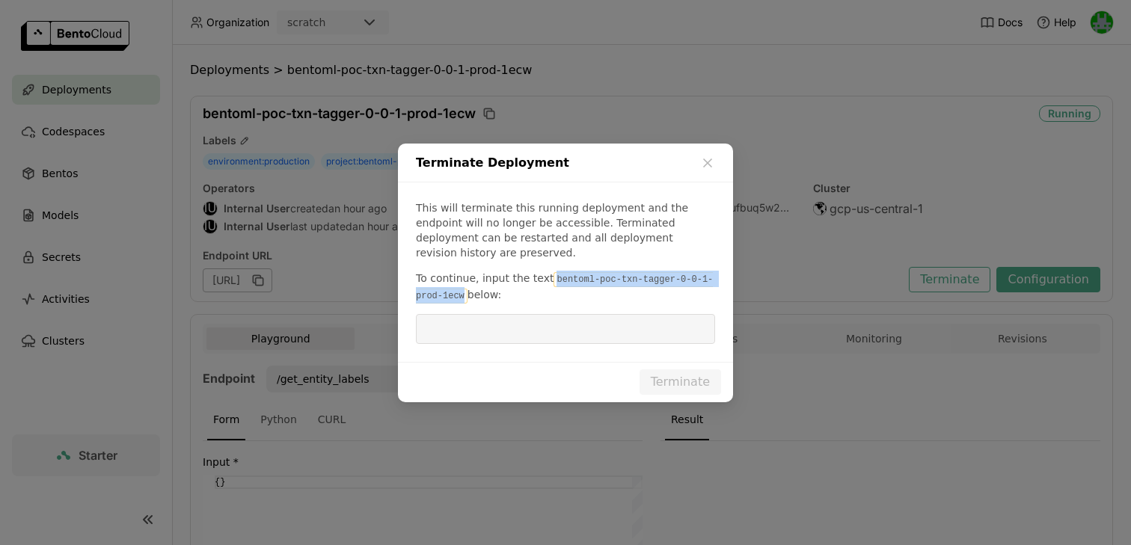
drag, startPoint x: 548, startPoint y: 272, endPoint x: 463, endPoint y: 289, distance: 87.0
click at [463, 289] on code "bentoml-poc-txn-tagger-0-0-1-prod-1ecw" at bounding box center [564, 287] width 297 height 31
copy code "bentoml-poc-txn-tagger-0-0-1-prod-1ecw"
click at [464, 315] on input "dialog" at bounding box center [565, 329] width 281 height 28
paste input "bentoml-poc-txn-tagger-0-0-1-prod-1ecw"
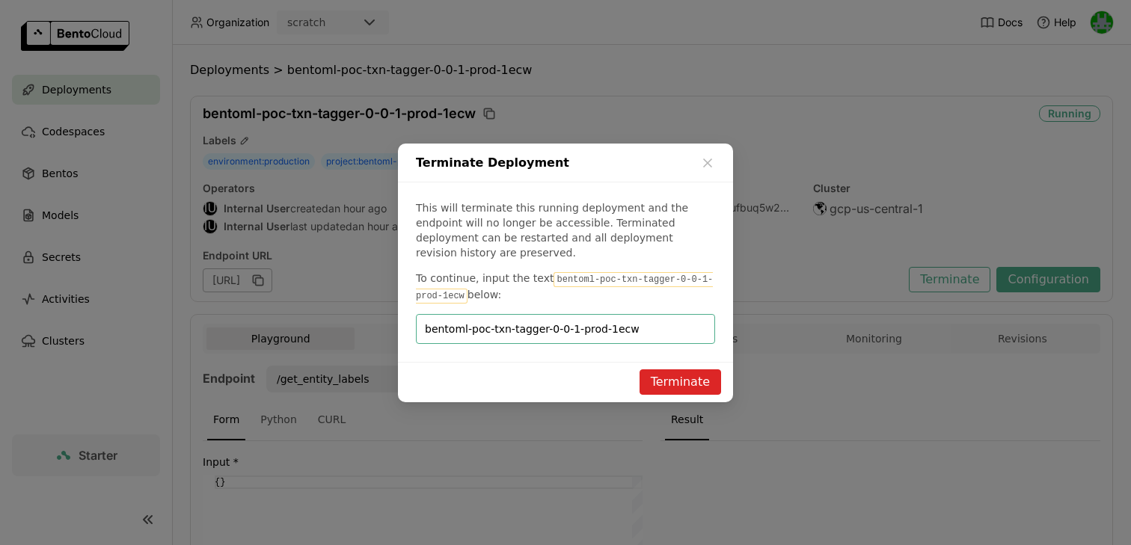
type input "bentoml-poc-txn-tagger-0-0-1-prod-1ecw"
click at [662, 372] on button "Terminate" at bounding box center [680, 381] width 82 height 25
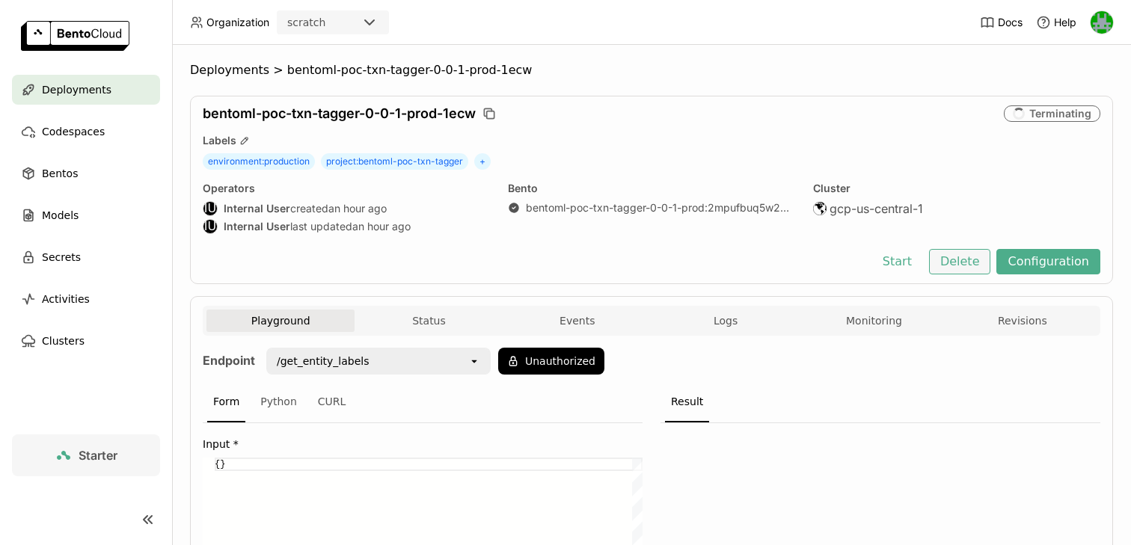
click at [968, 265] on button "Delete" at bounding box center [960, 261] width 62 height 25
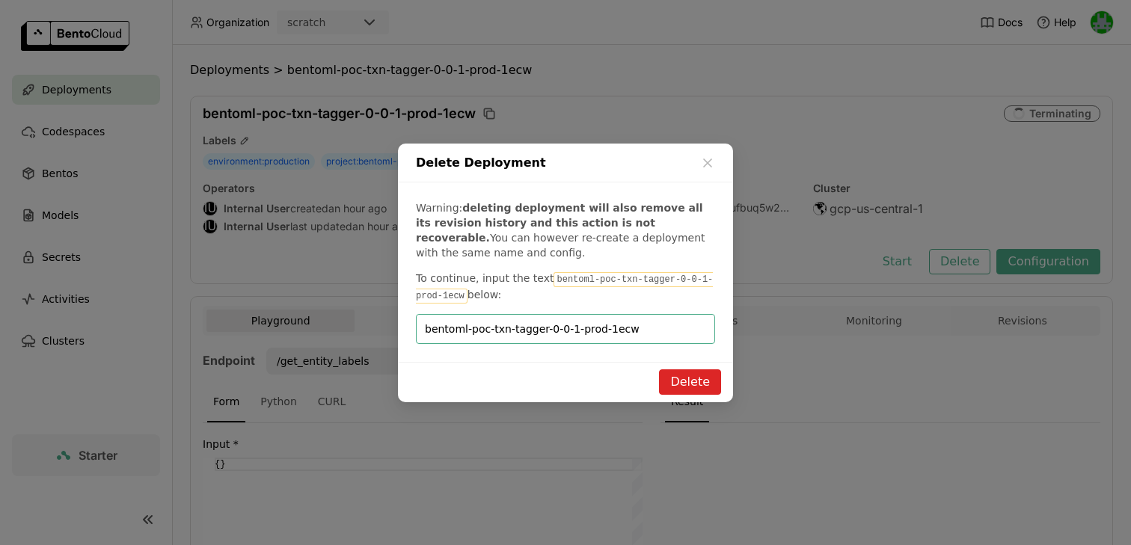
type input "bentoml-poc-txn-tagger-0-0-1-prod-1ecw"
click at [659, 369] on div "Delete" at bounding box center [565, 382] width 335 height 40
click at [666, 370] on button "Delete" at bounding box center [690, 381] width 62 height 25
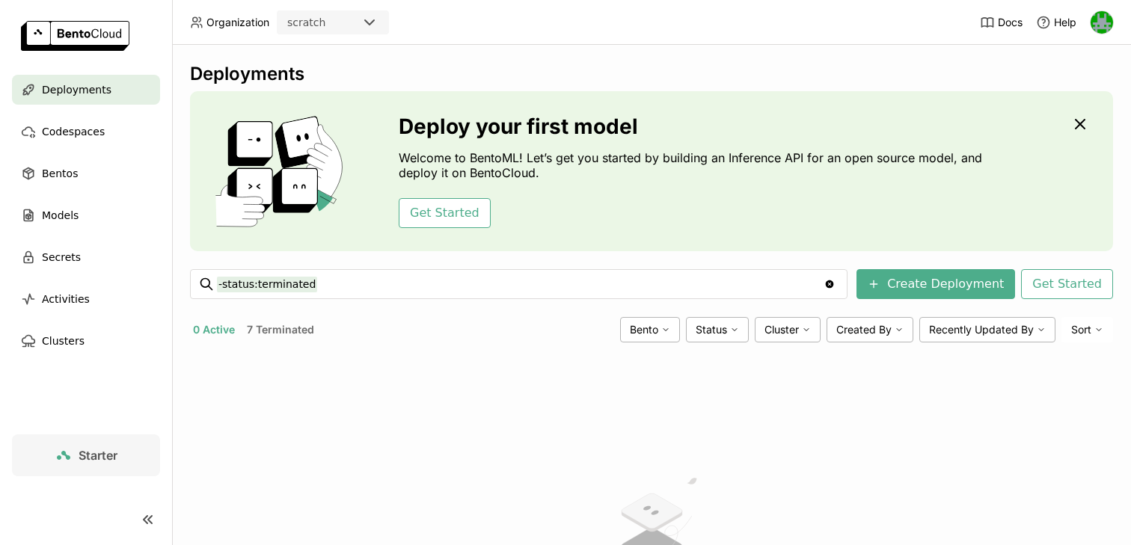
click at [78, 91] on span "Deployments" at bounding box center [77, 90] width 70 height 18
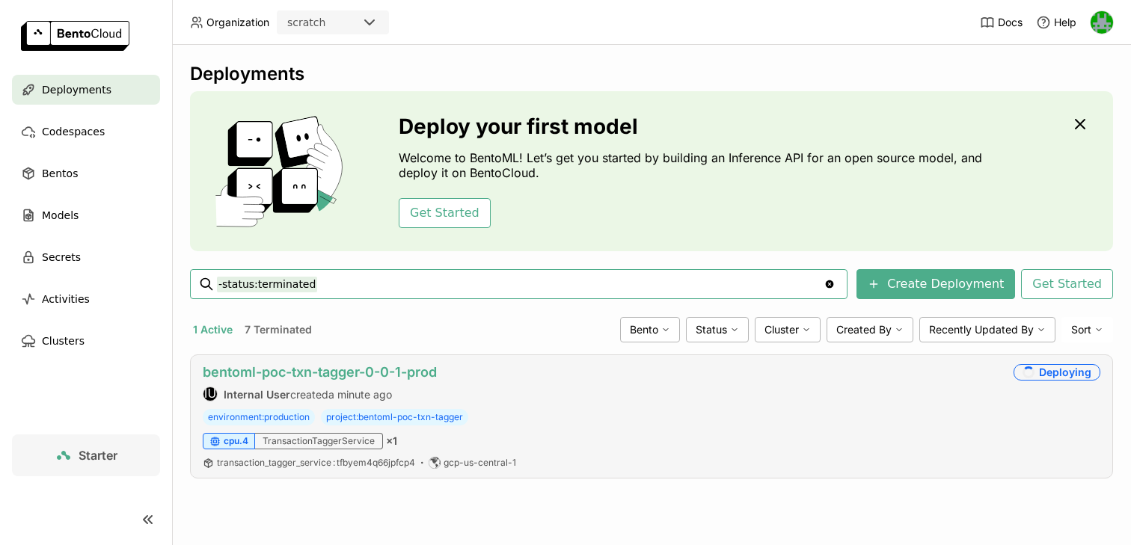
click at [317, 371] on link "bentoml-poc-txn-tagger-0-0-1-prod" at bounding box center [320, 372] width 234 height 16
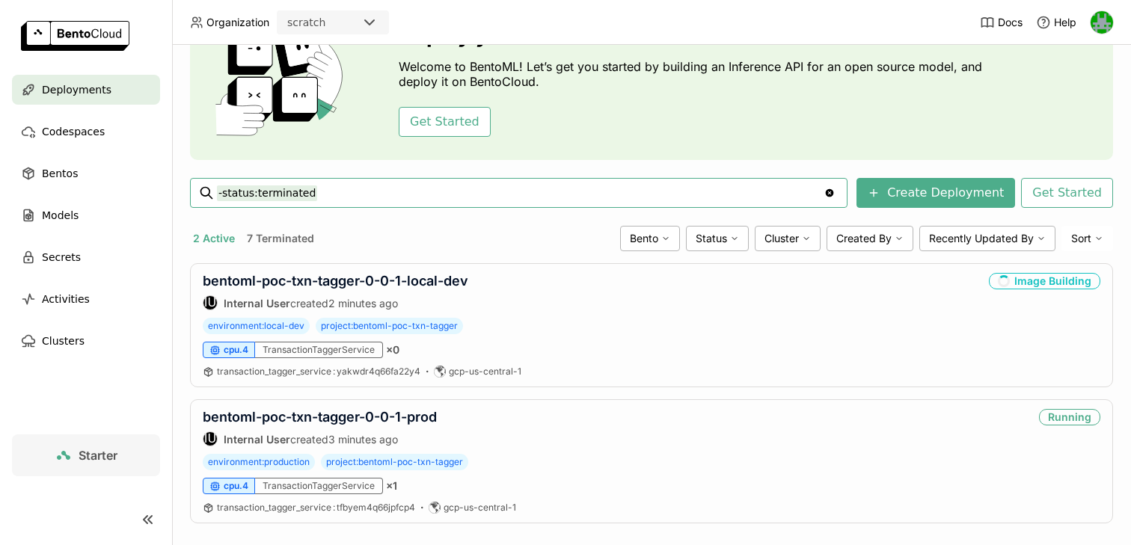
scroll to position [110, 0]
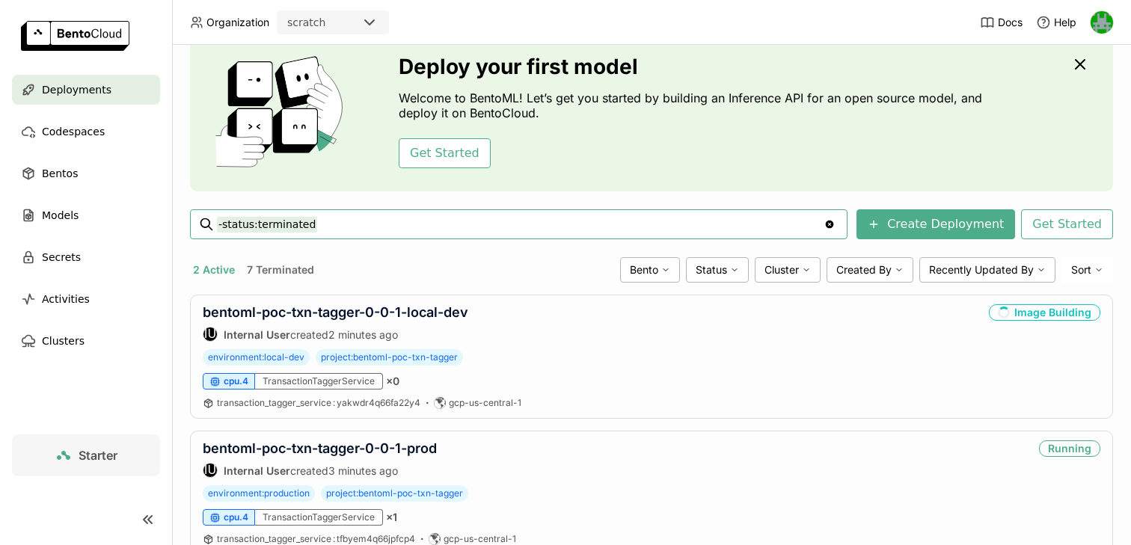
scroll to position [110, 0]
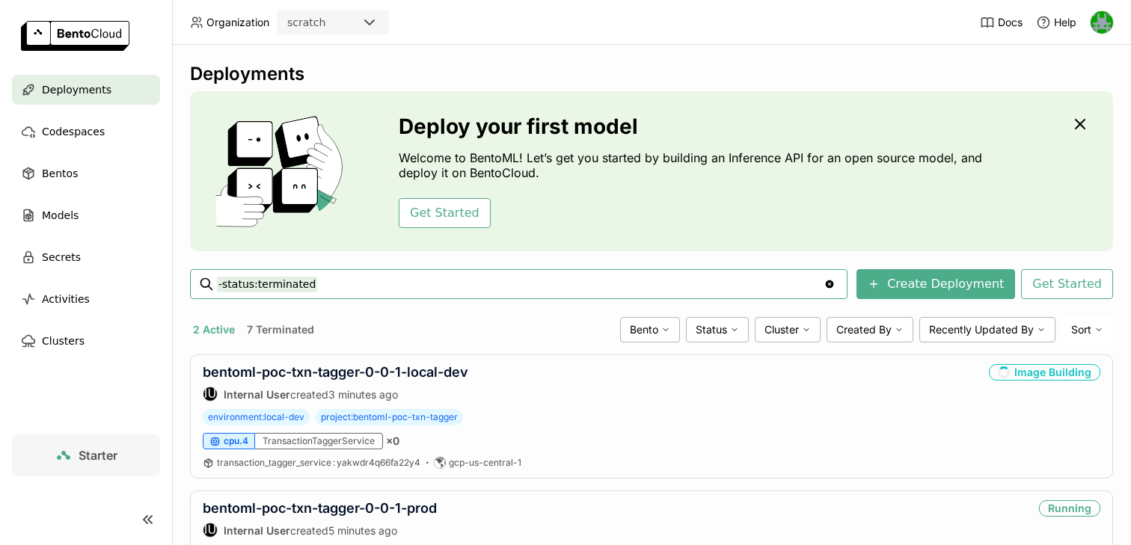
scroll to position [110, 0]
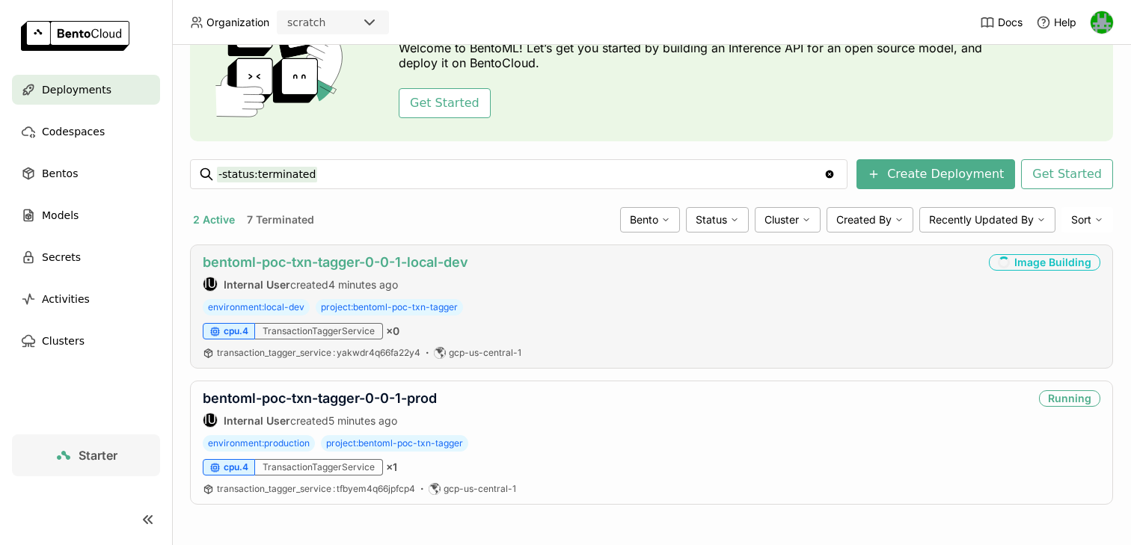
click at [417, 260] on link "bentoml-poc-txn-tagger-0-0-1-local-dev" at bounding box center [336, 262] width 266 height 16
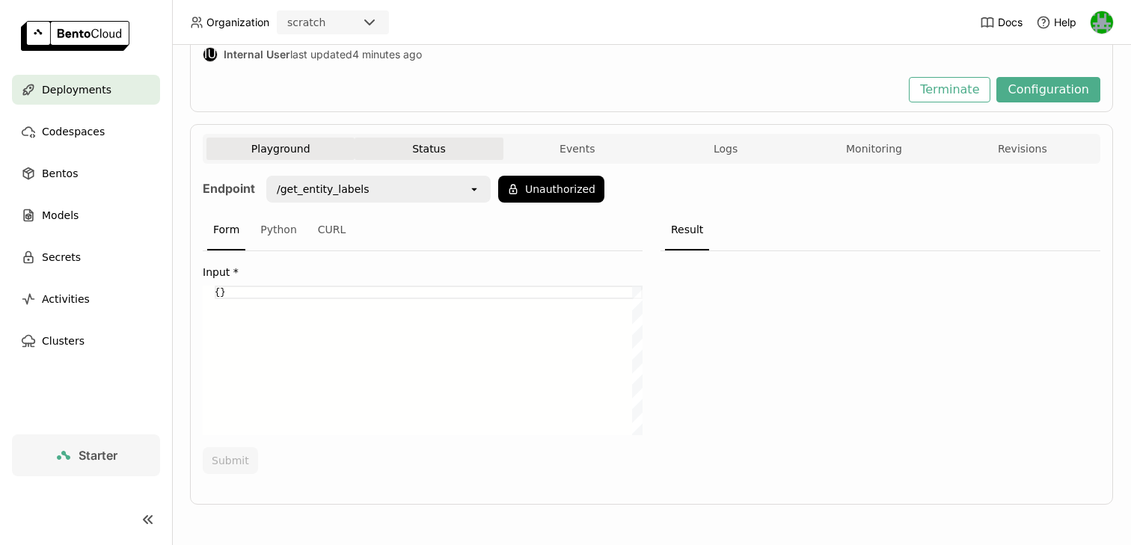
click at [469, 145] on button "Status" at bounding box center [429, 149] width 148 height 22
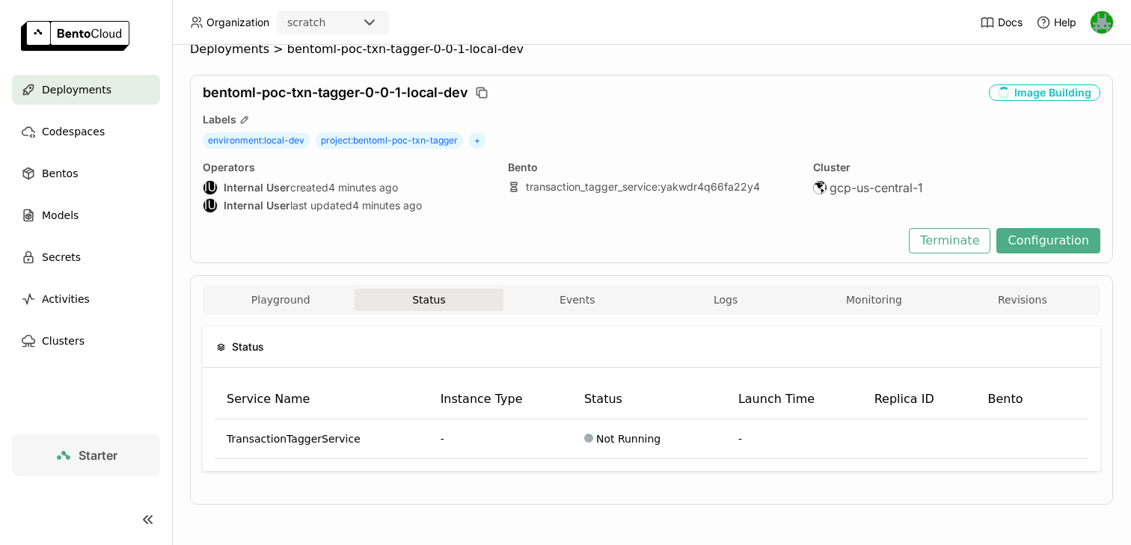
click at [556, 316] on div "Status Service Name Instance Type Status Launch Time Replica ID Bento Transacti…" at bounding box center [652, 405] width 898 height 180
click at [562, 298] on button "Events" at bounding box center [577, 300] width 148 height 22
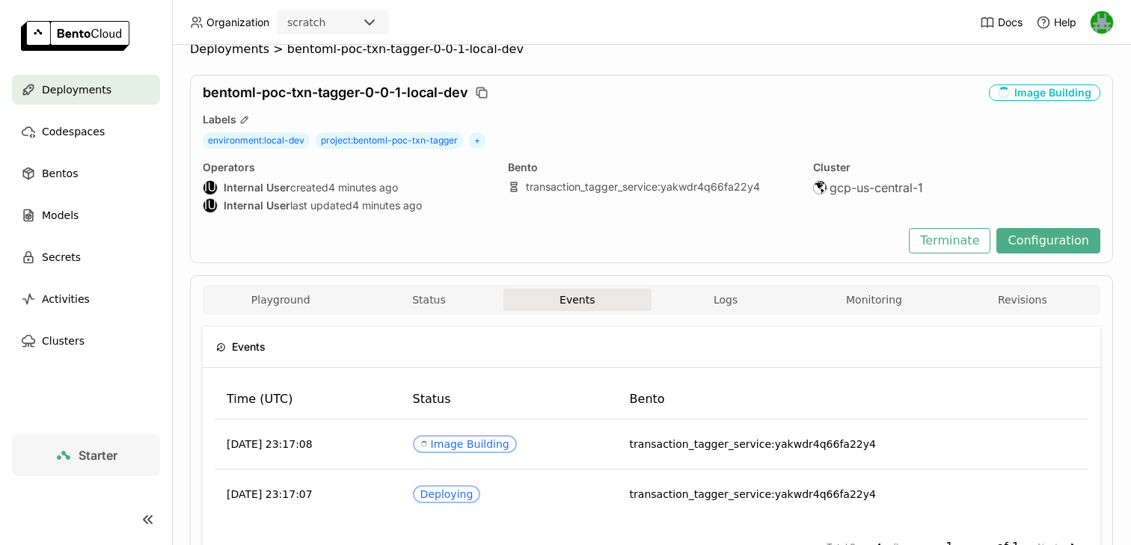
scroll to position [111, 0]
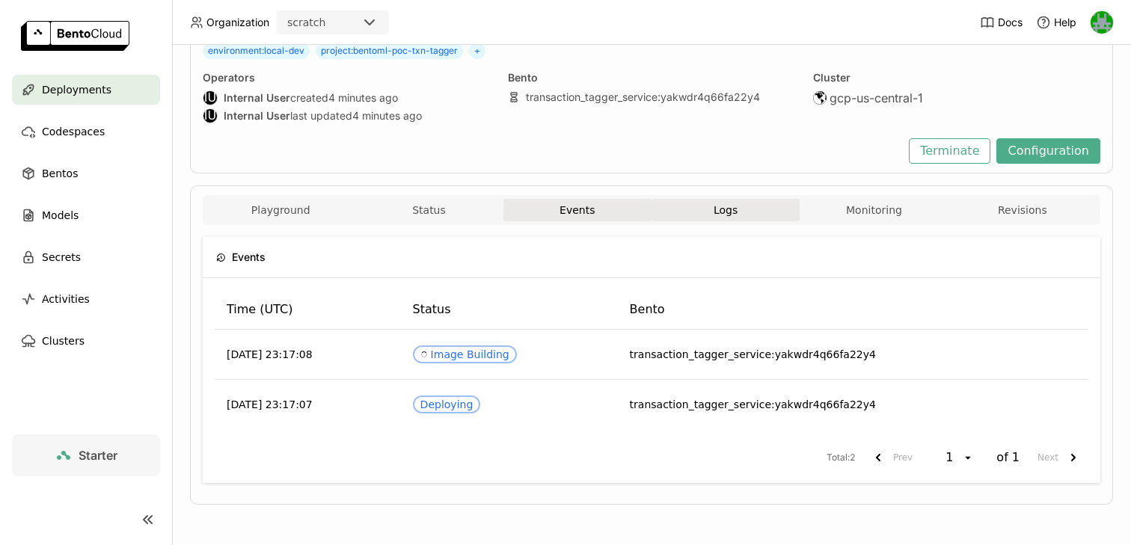
click at [743, 218] on button "Logs" at bounding box center [725, 210] width 148 height 22
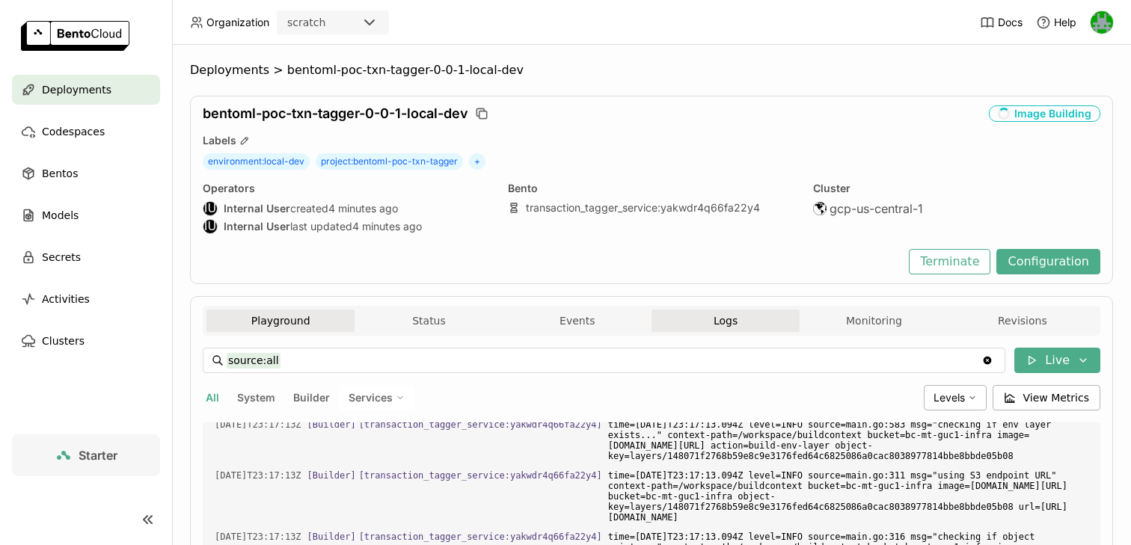
click at [314, 322] on button "Playground" at bounding box center [280, 321] width 148 height 22
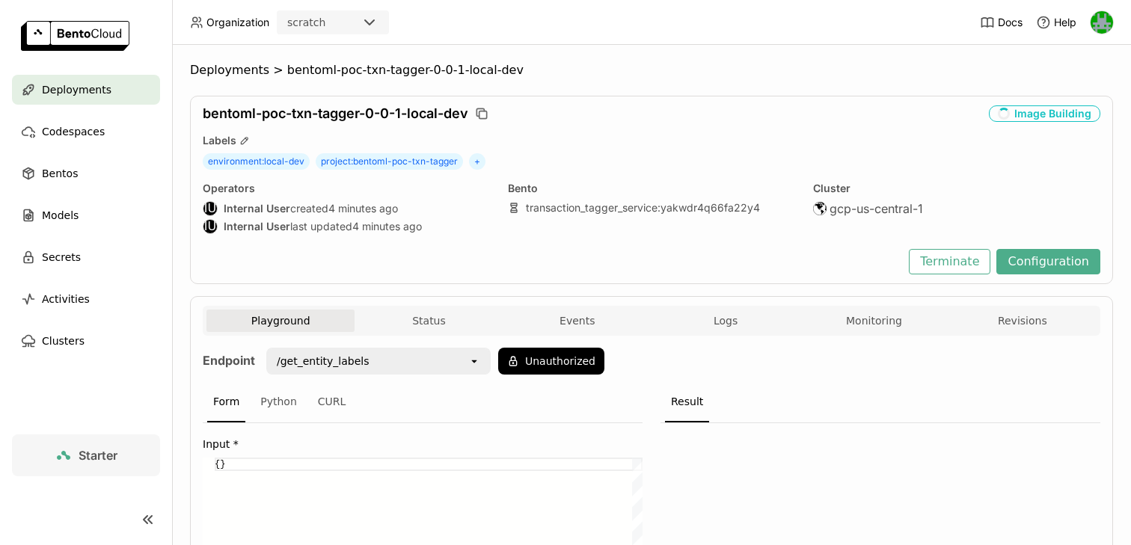
click at [94, 84] on span "Deployments" at bounding box center [77, 90] width 70 height 18
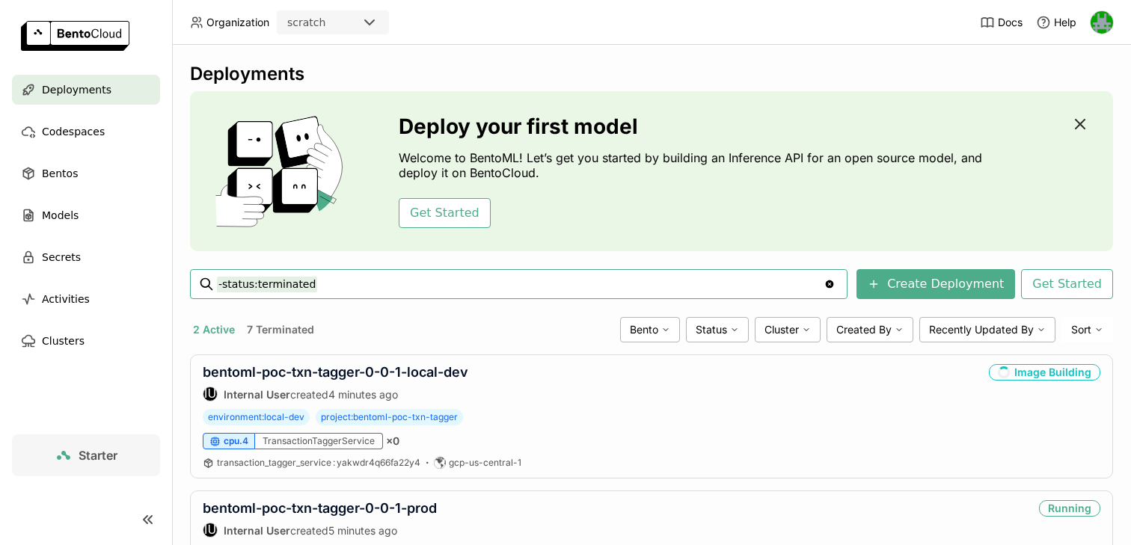
click at [1072, 123] on icon "button" at bounding box center [1080, 124] width 18 height 18
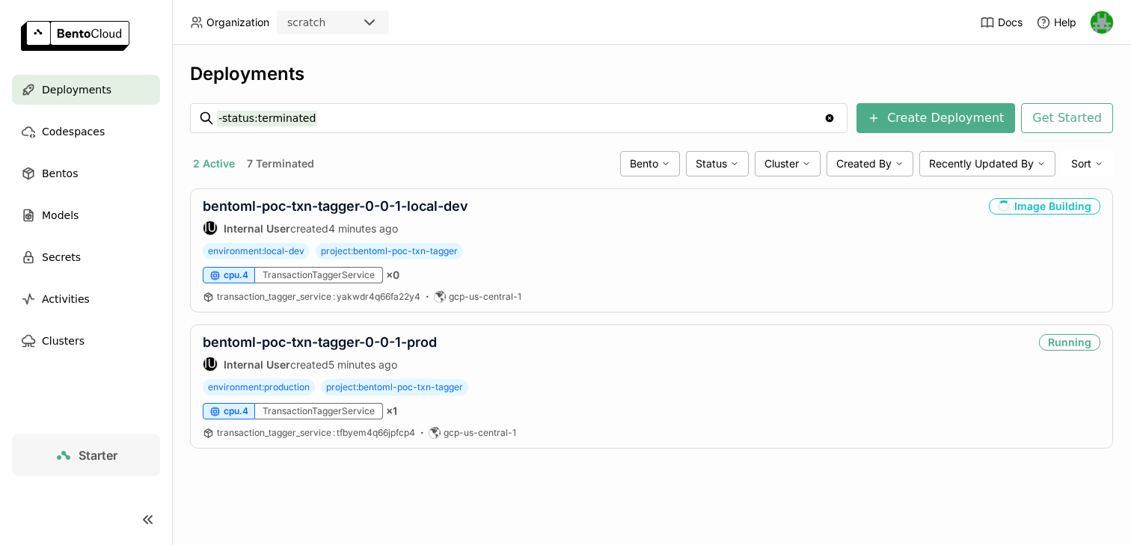
click at [834, 120] on icon "Clear value" at bounding box center [830, 118] width 8 height 8
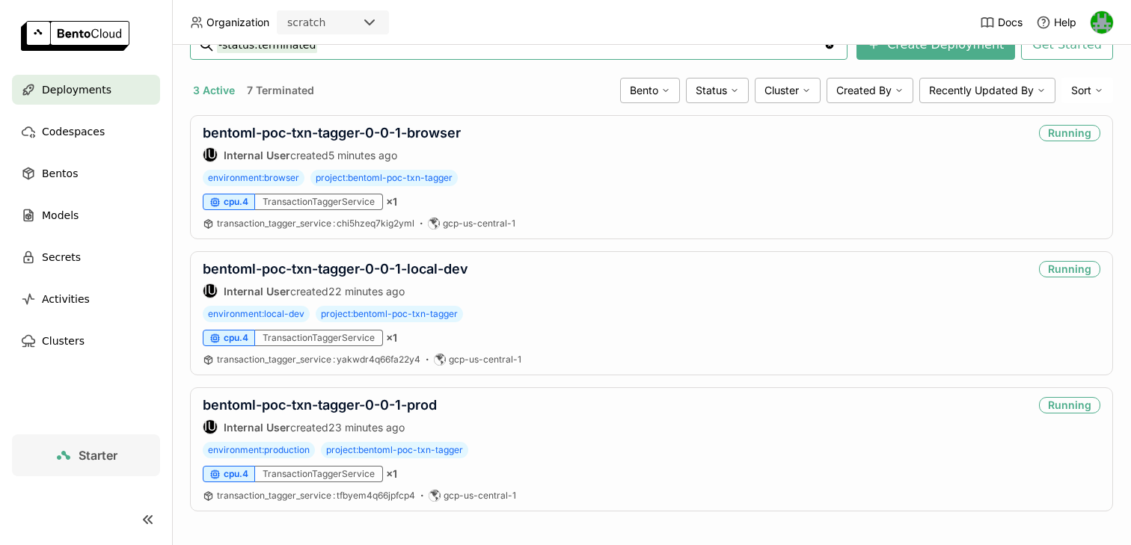
scroll to position [76, 0]
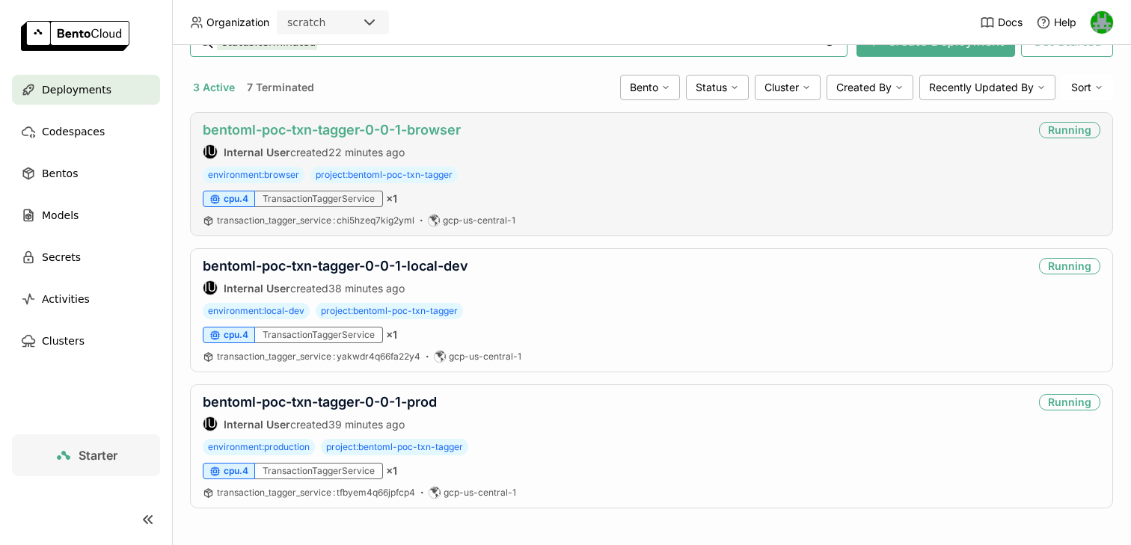
click at [311, 133] on link "bentoml-poc-txn-tagger-0-0-1-browser" at bounding box center [332, 130] width 258 height 16
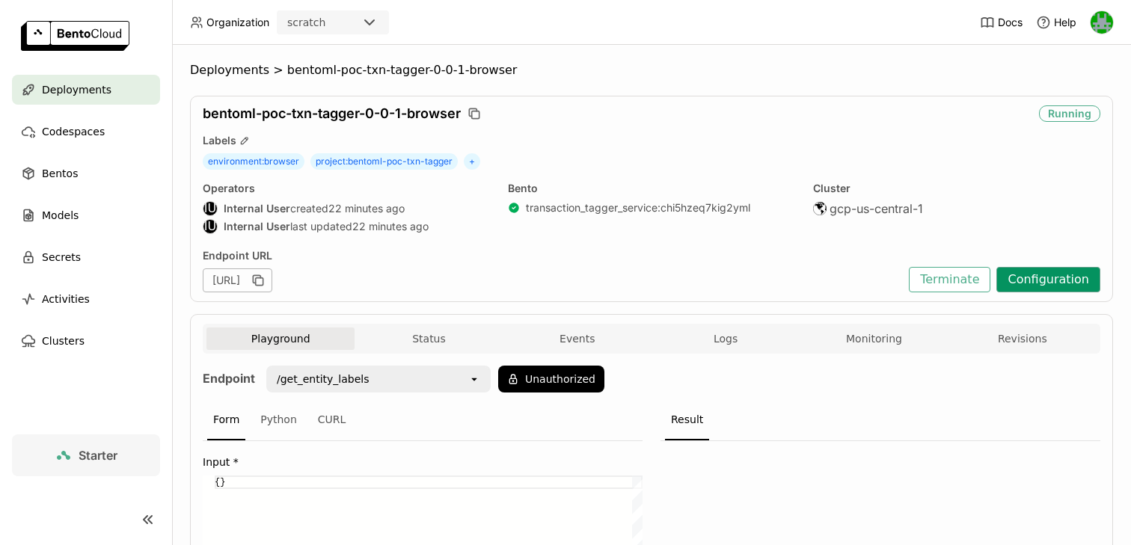
click at [1030, 283] on button "Configuration" at bounding box center [1048, 279] width 104 height 25
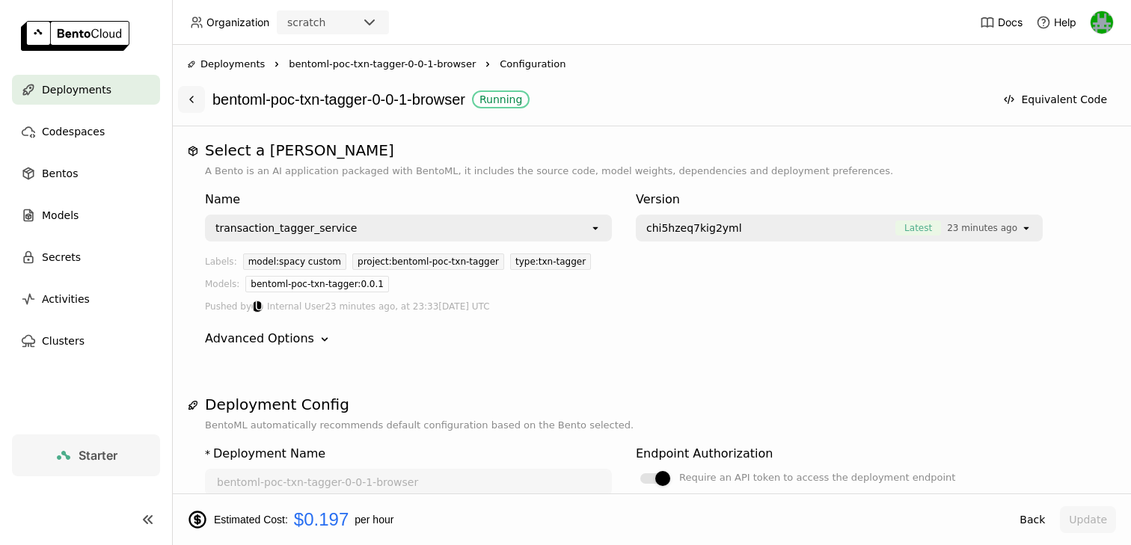
click at [188, 92] on button at bounding box center [191, 99] width 27 height 27
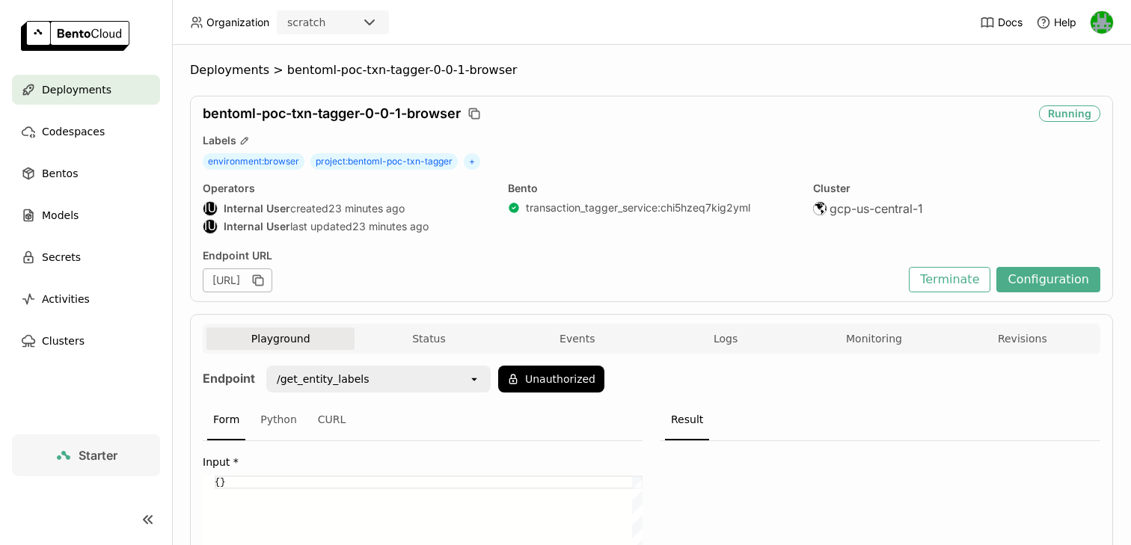
click at [116, 88] on div "Deployments" at bounding box center [86, 90] width 148 height 30
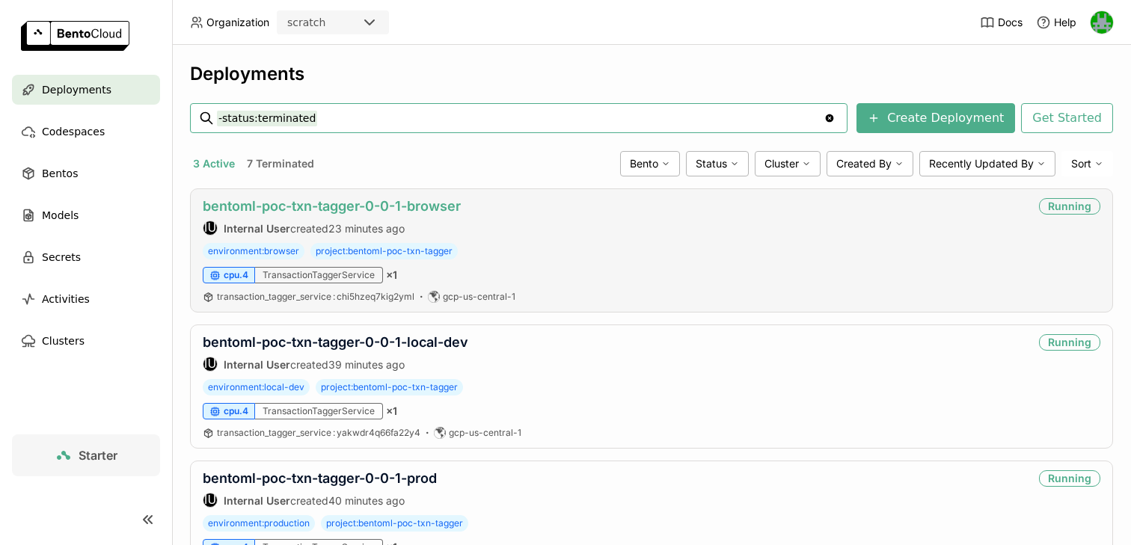
click at [378, 214] on link "bentoml-poc-txn-tagger-0-0-1-browser" at bounding box center [332, 206] width 258 height 16
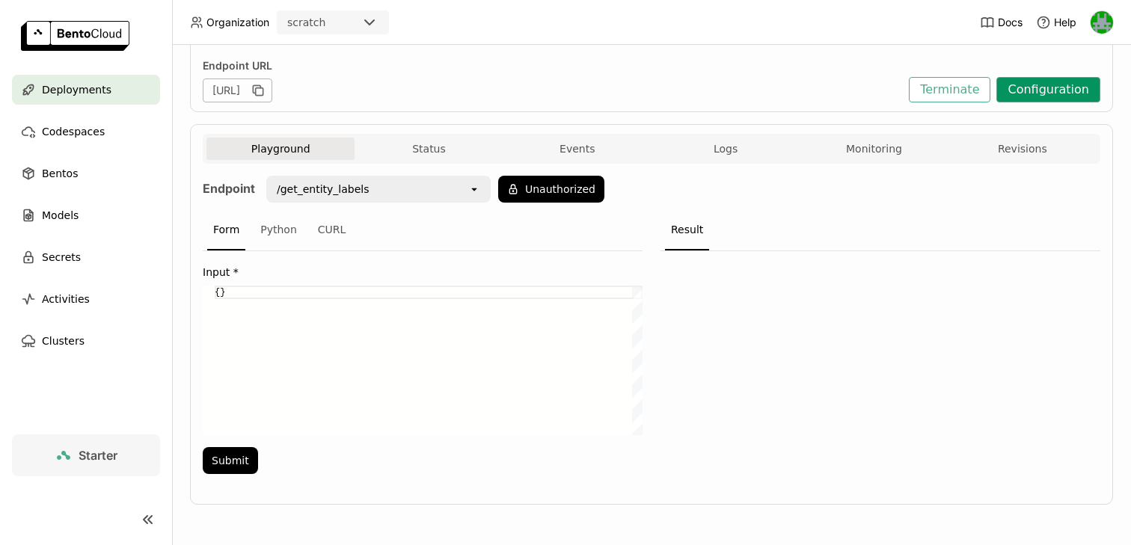
click at [1065, 85] on button "Configuration" at bounding box center [1048, 89] width 104 height 25
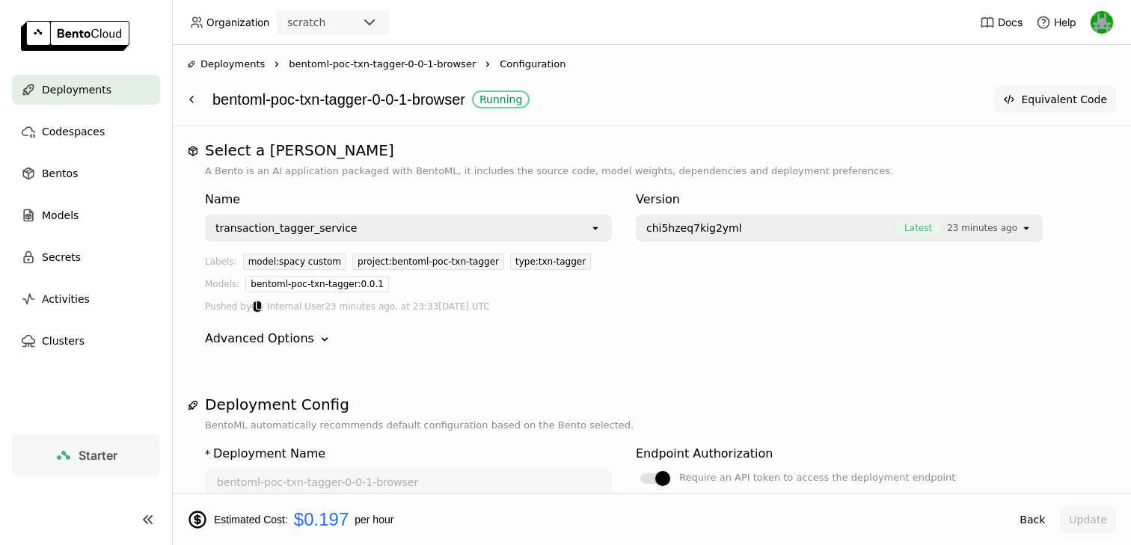
click at [1043, 104] on button "Equivalent Code" at bounding box center [1055, 99] width 122 height 27
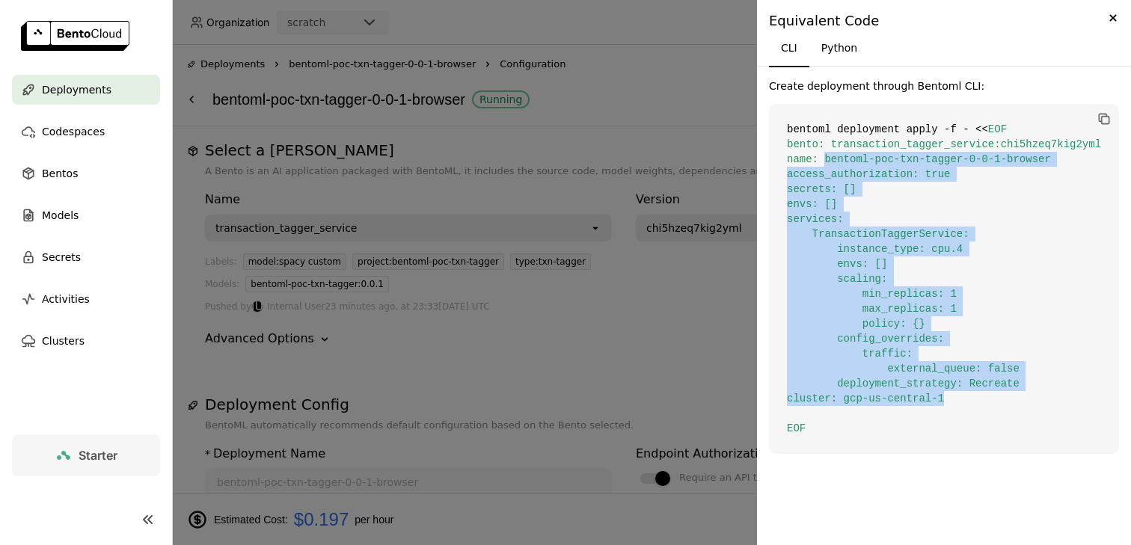
drag, startPoint x: 826, startPoint y: 161, endPoint x: 993, endPoint y: 394, distance: 286.8
click at [993, 394] on code "bentoml deployment apply -f - << EOF bento: transaction_tagger_service:chi5hzeq…" at bounding box center [944, 279] width 350 height 350
click at [982, 395] on code "bentoml deployment apply -f - << EOF bento: transaction_tagger_service:chi5hzeq…" at bounding box center [944, 279] width 350 height 350
drag, startPoint x: 967, startPoint y: 394, endPoint x: 782, endPoint y: 154, distance: 302.9
click at [782, 154] on code "bentoml deployment apply -f - << EOF bento: transaction_tagger_service:chi5hzeq…" at bounding box center [944, 279] width 350 height 350
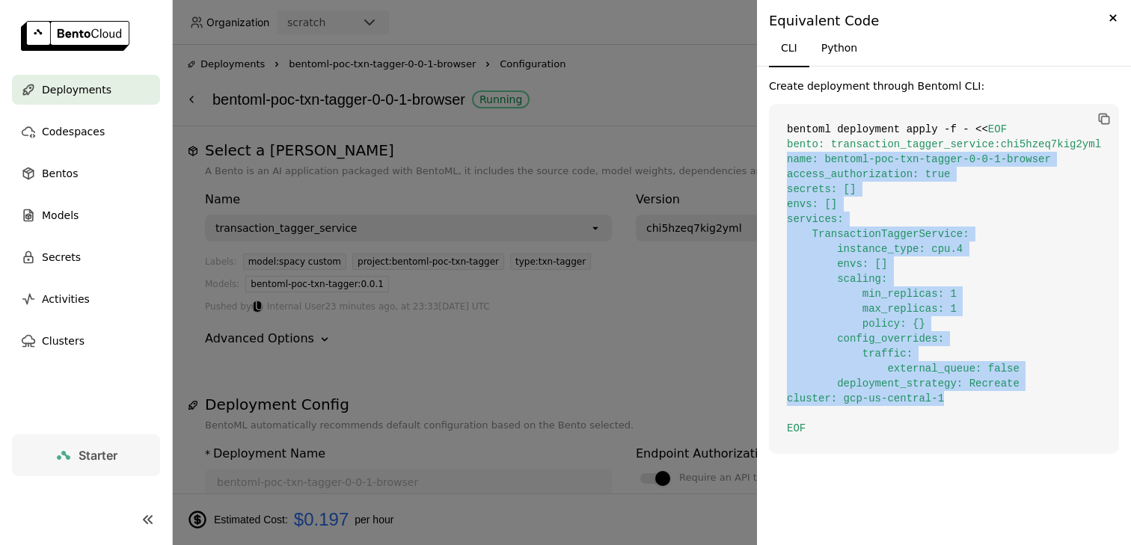
click at [933, 296] on span "EOF bento: transaction_tagger_service:chi5hzeq7kig2yml name: bentoml-poc-txn-ta…" at bounding box center [944, 278] width 314 height 311
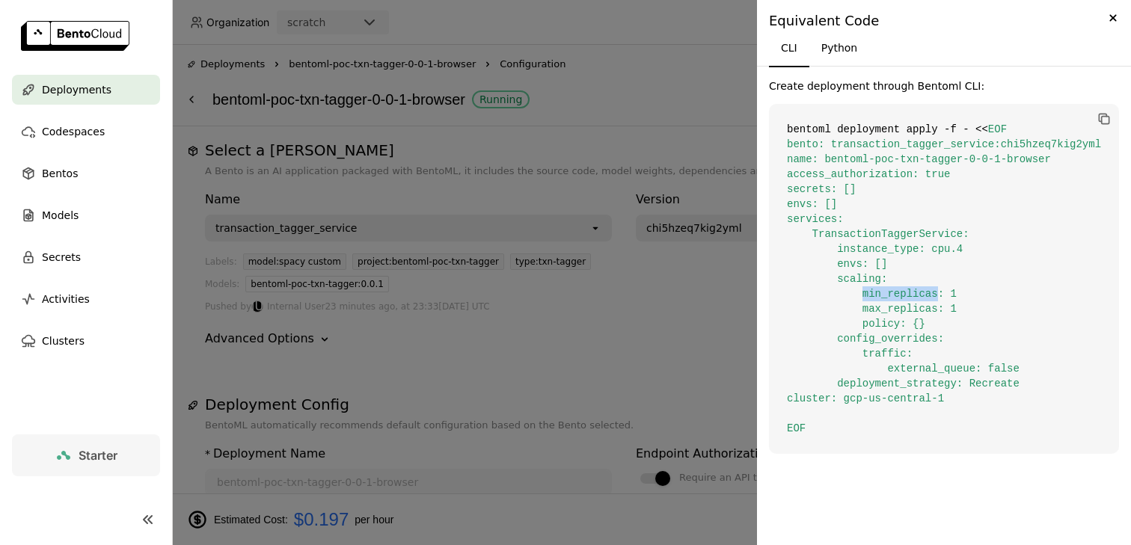
click at [933, 296] on span "EOF bento: transaction_tagger_service:chi5hzeq7kig2yml name: bentoml-poc-txn-ta…" at bounding box center [944, 278] width 314 height 311
click at [901, 309] on span "EOF bento: transaction_tagger_service:chi5hzeq7kig2yml name: bentoml-poc-txn-ta…" at bounding box center [944, 278] width 314 height 311
click at [911, 292] on span "EOF bento: transaction_tagger_service:chi5hzeq7kig2yml name: bentoml-poc-txn-ta…" at bounding box center [944, 278] width 314 height 311
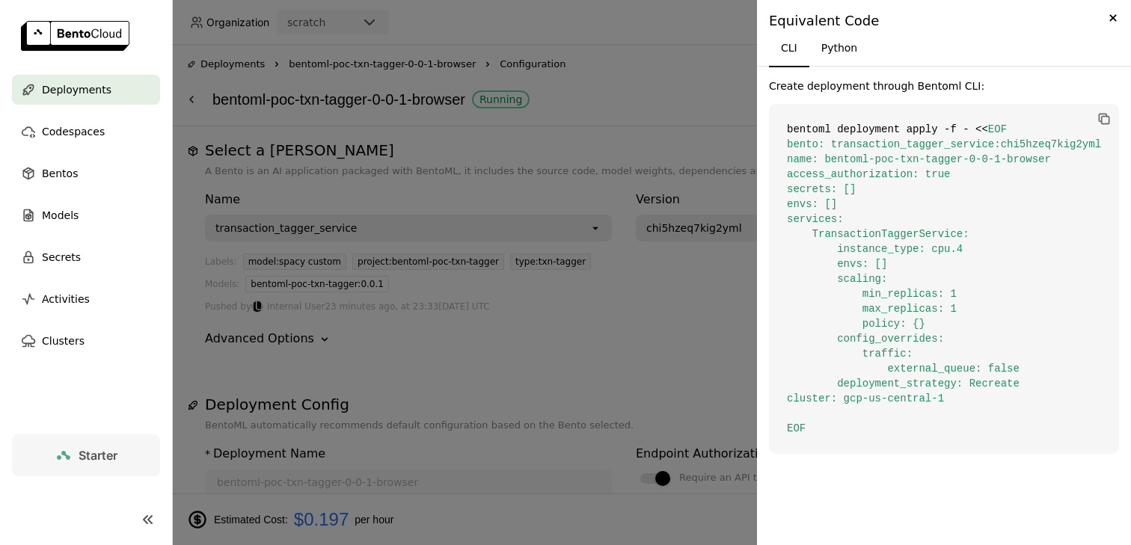
click at [895, 307] on span "EOF bento: transaction_tagger_service:chi5hzeq7kig2yml name: bentoml-poc-txn-ta…" at bounding box center [944, 278] width 314 height 311
click at [871, 339] on span "EOF bento: transaction_tagger_service:chi5hzeq7kig2yml name: bentoml-poc-txn-ta…" at bounding box center [944, 278] width 314 height 311
drag, startPoint x: 838, startPoint y: 382, endPoint x: 954, endPoint y: 396, distance: 116.8
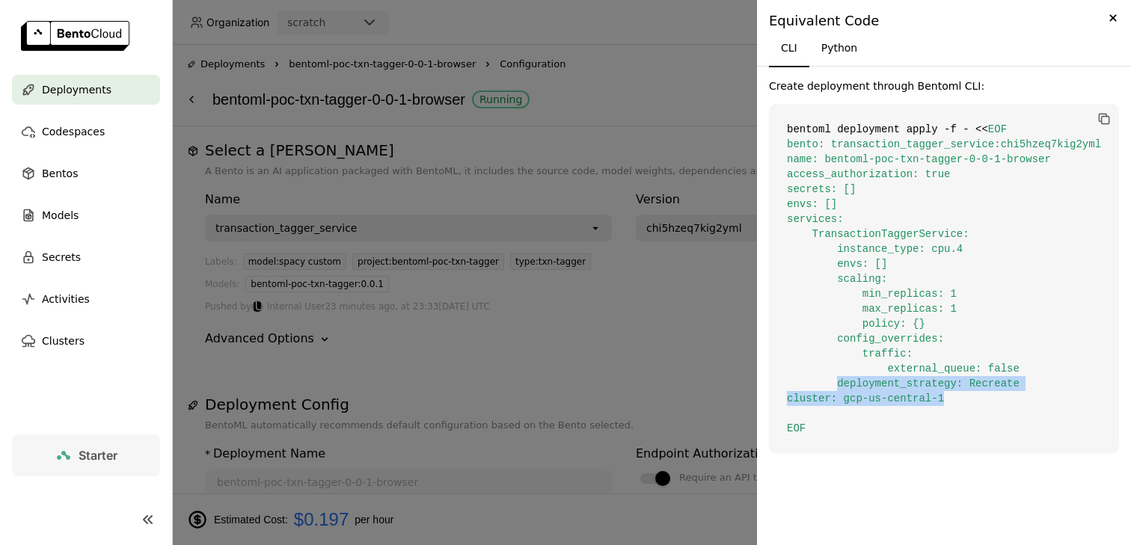
click at [954, 396] on code "bentoml deployment apply -f - << EOF bento: transaction_tagger_service:chi5hzeq…" at bounding box center [944, 279] width 350 height 350
click at [908, 352] on span "EOF bento: transaction_tagger_service:chi5hzeq7kig2yml name: bentoml-poc-txn-ta…" at bounding box center [944, 278] width 314 height 311
click at [1118, 19] on icon "Close" at bounding box center [1113, 18] width 16 height 18
